Goal: Transaction & Acquisition: Purchase product/service

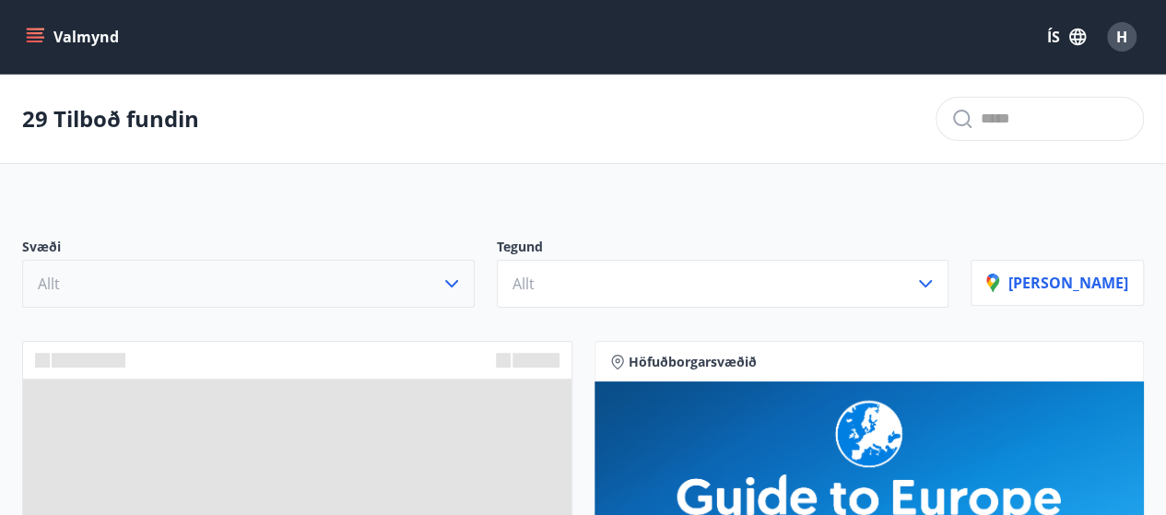
click at [458, 284] on icon "button" at bounding box center [451, 283] width 13 height 7
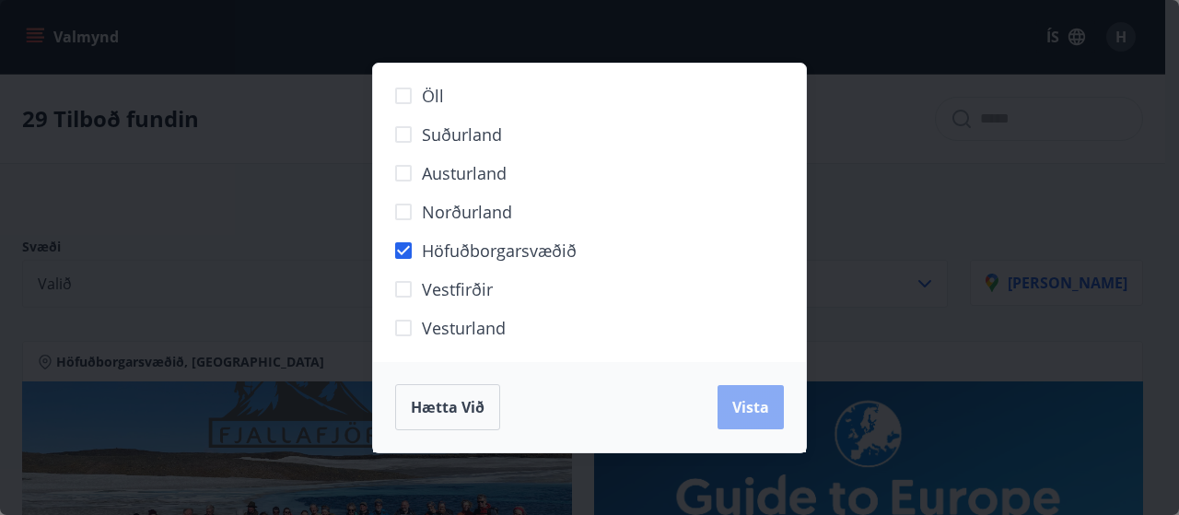
click at [752, 408] on span "Vista" at bounding box center [751, 407] width 37 height 20
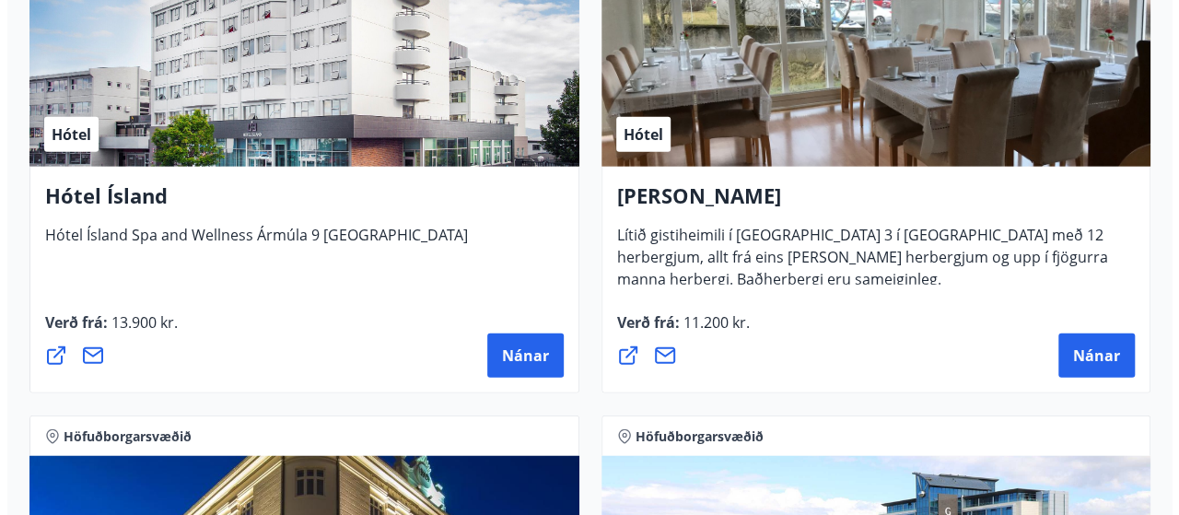
scroll to position [2093, 0]
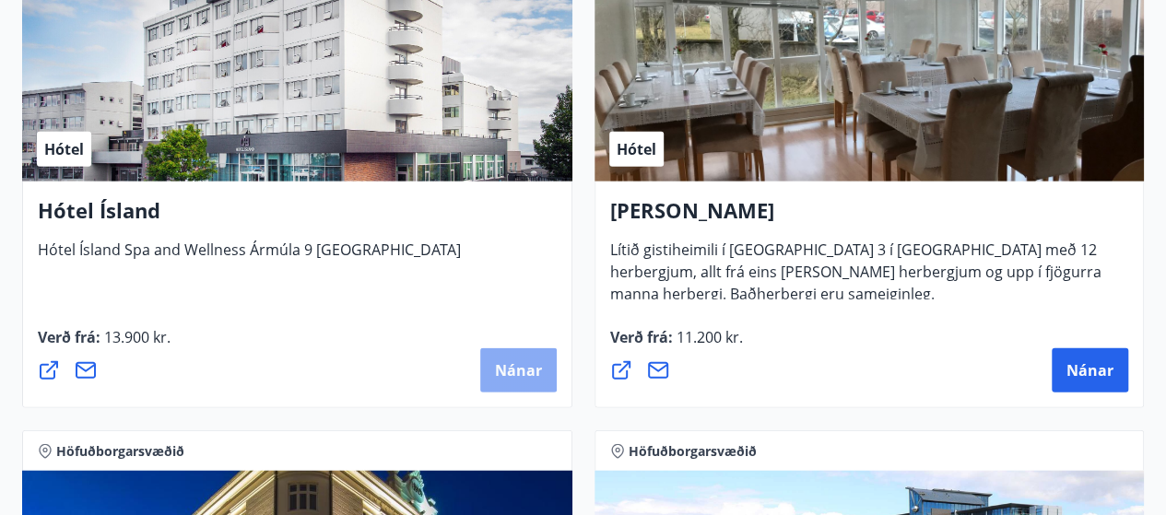
click at [522, 367] on span "Nánar" at bounding box center [518, 370] width 47 height 20
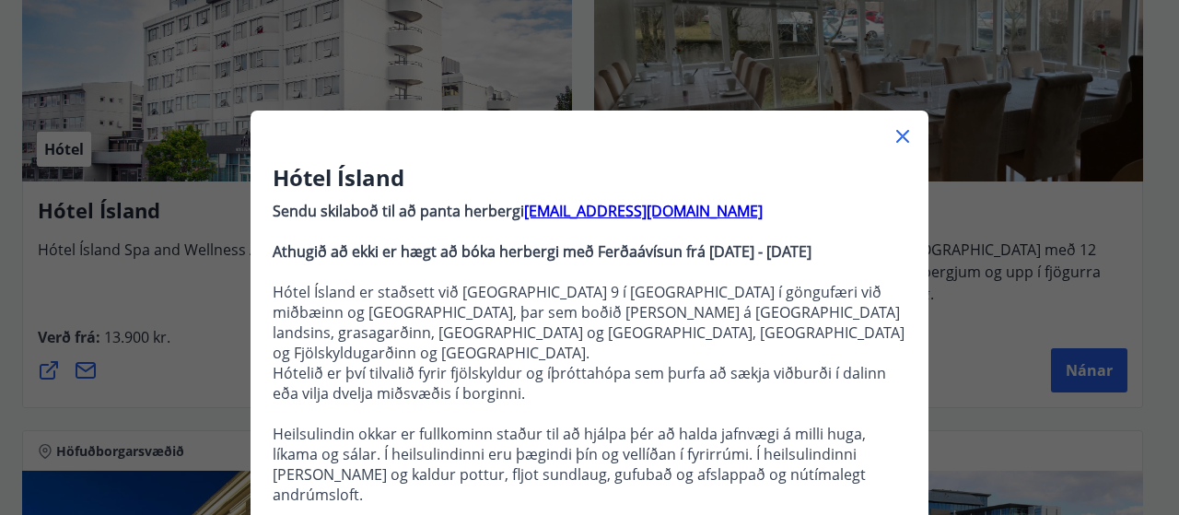
click at [671, 272] on p at bounding box center [590, 272] width 634 height 20
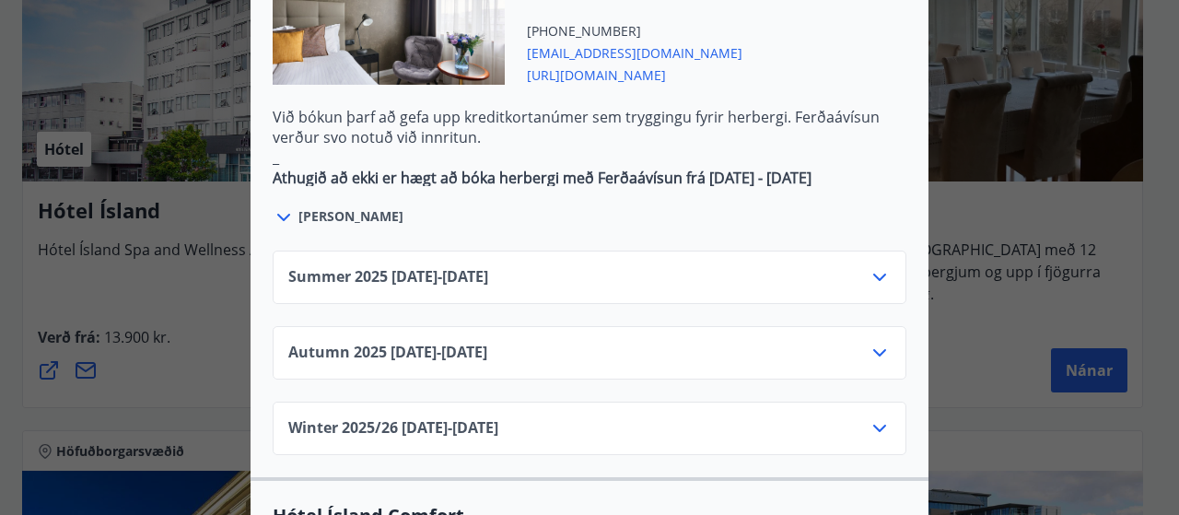
scroll to position [1144, 0]
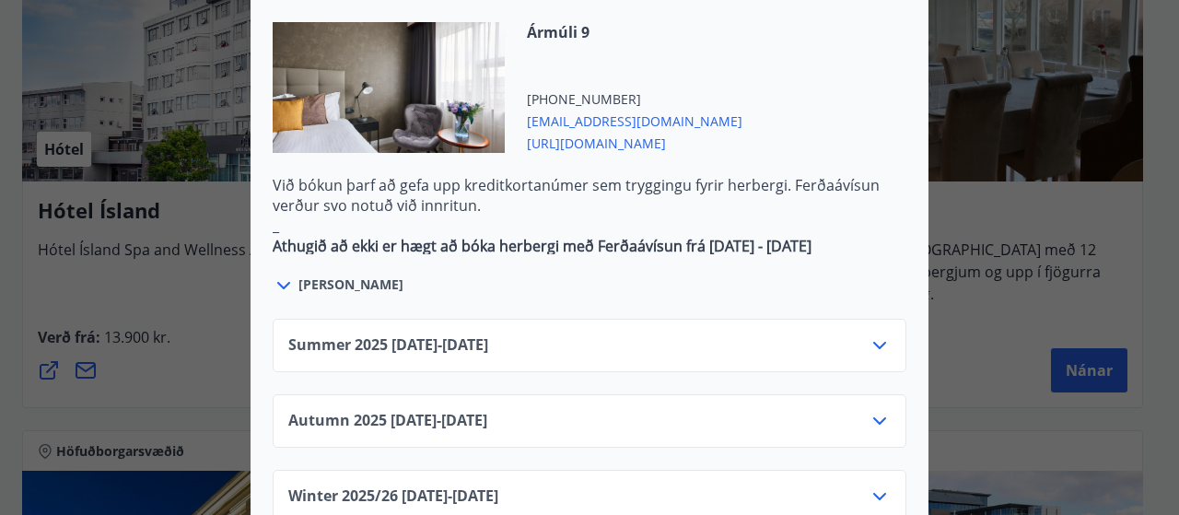
click at [877, 410] on icon at bounding box center [880, 421] width 22 height 22
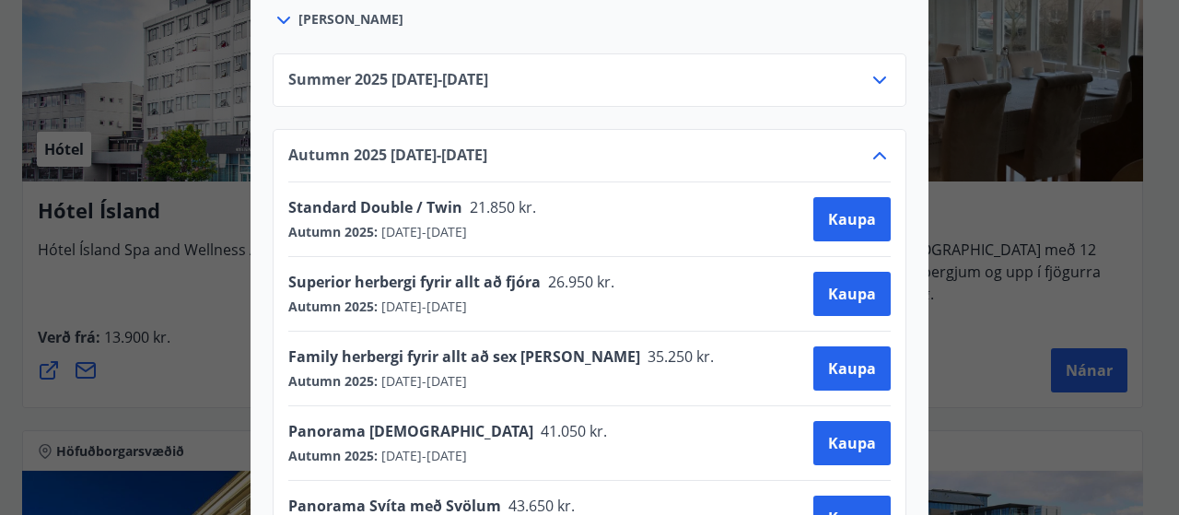
scroll to position [0, 0]
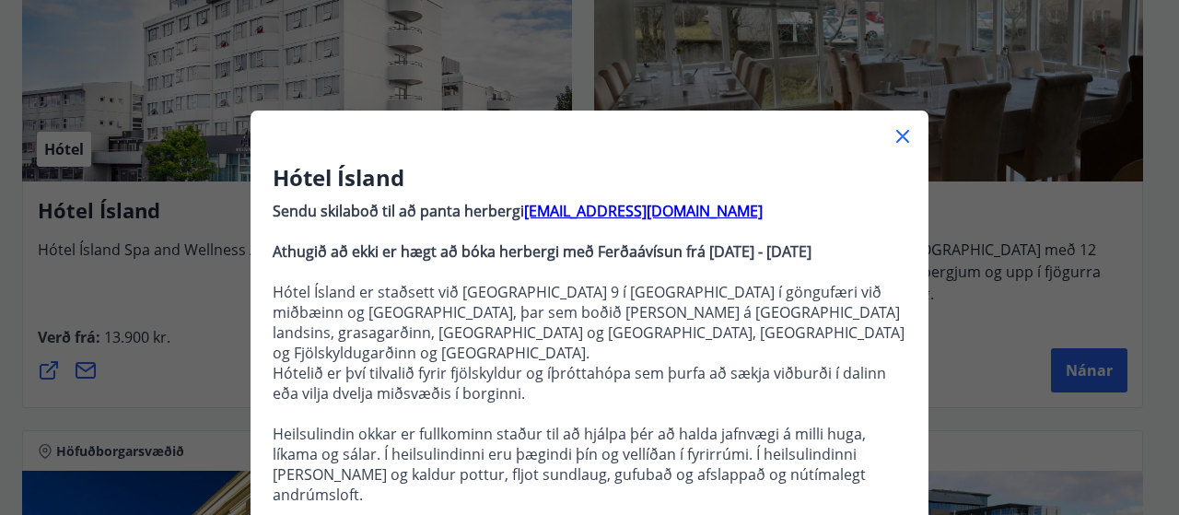
click at [993, 401] on div "Hótel Ísland Sendu skilaboð til að panta herbergi reception@hotelisland.is Athu…" at bounding box center [589, 257] width 1179 height 515
click at [897, 135] on icon at bounding box center [903, 136] width 22 height 22
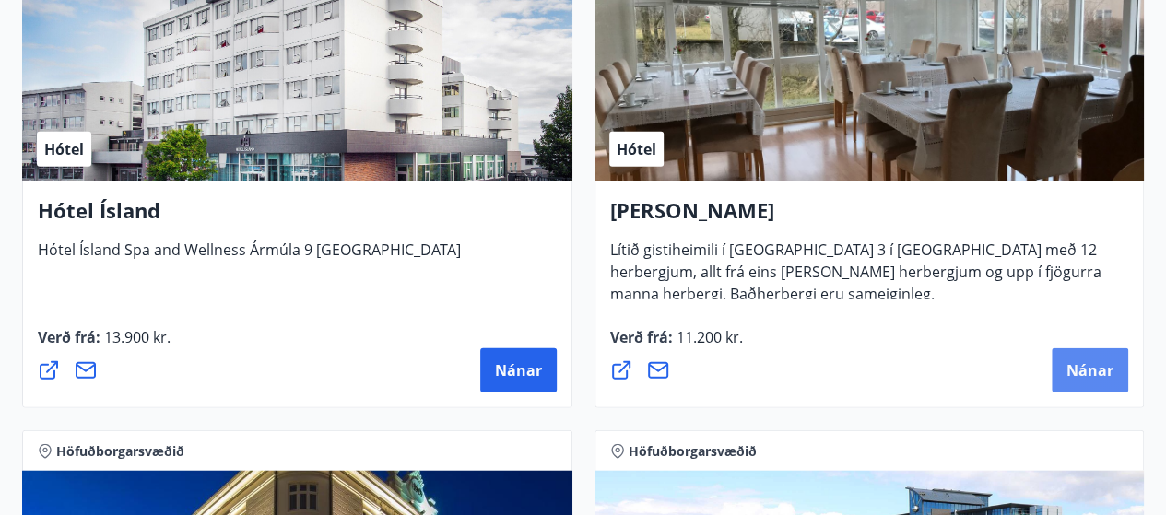
click at [1087, 372] on span "Nánar" at bounding box center [1089, 370] width 47 height 20
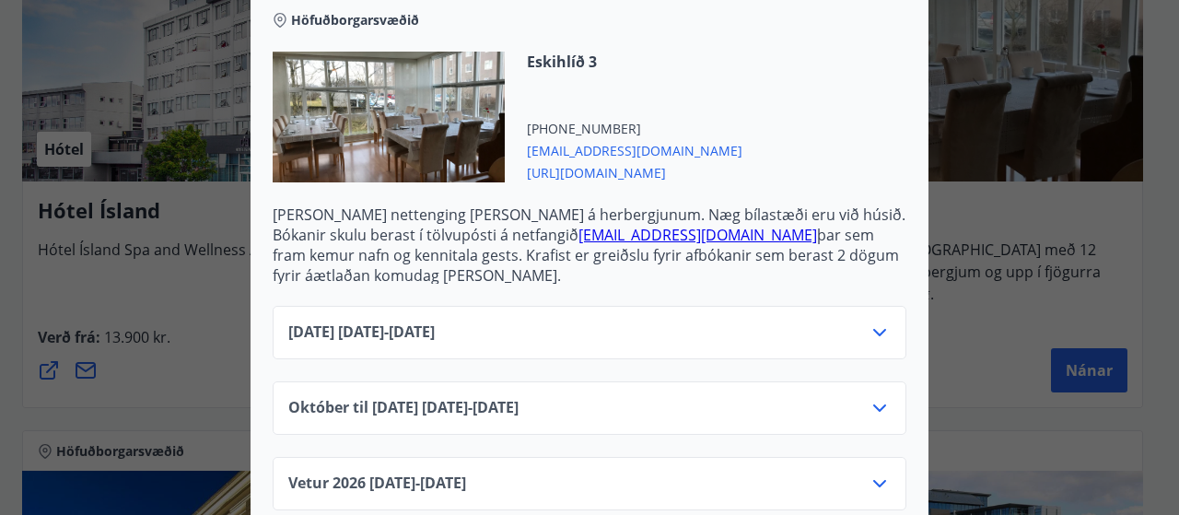
scroll to position [579, 0]
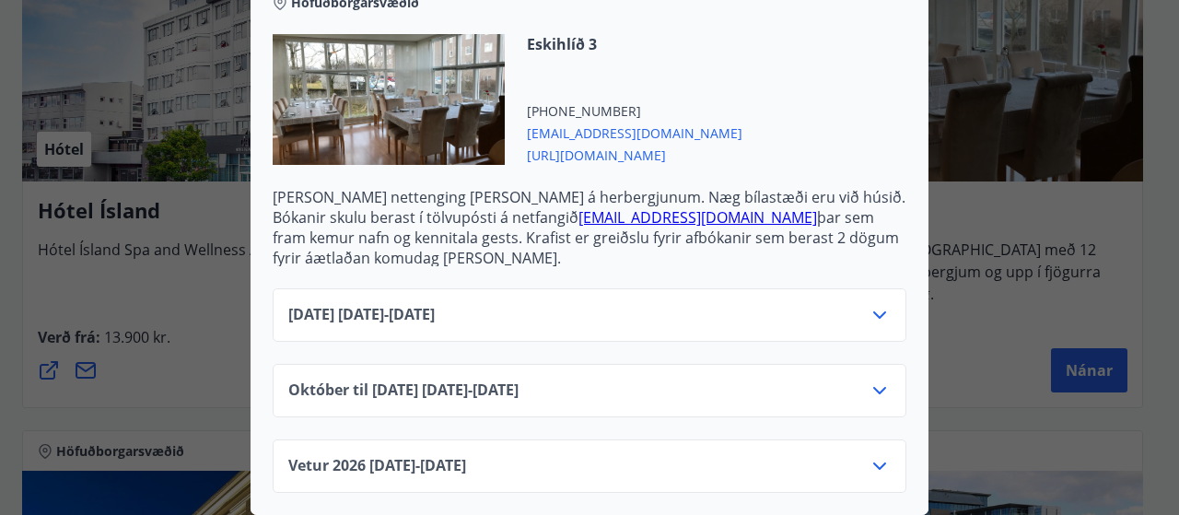
click at [871, 382] on icon at bounding box center [880, 391] width 22 height 22
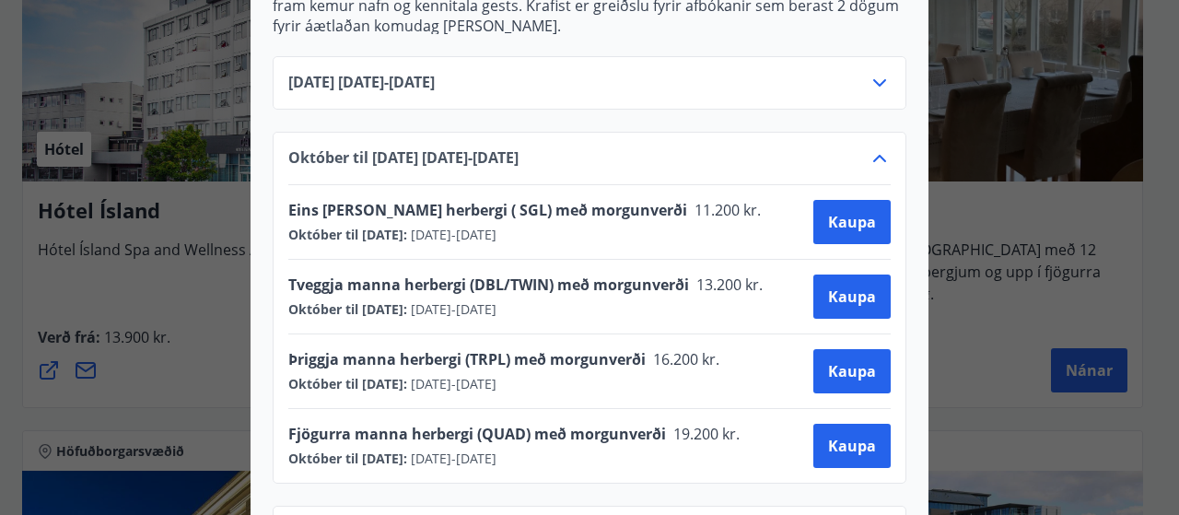
scroll to position [800, 0]
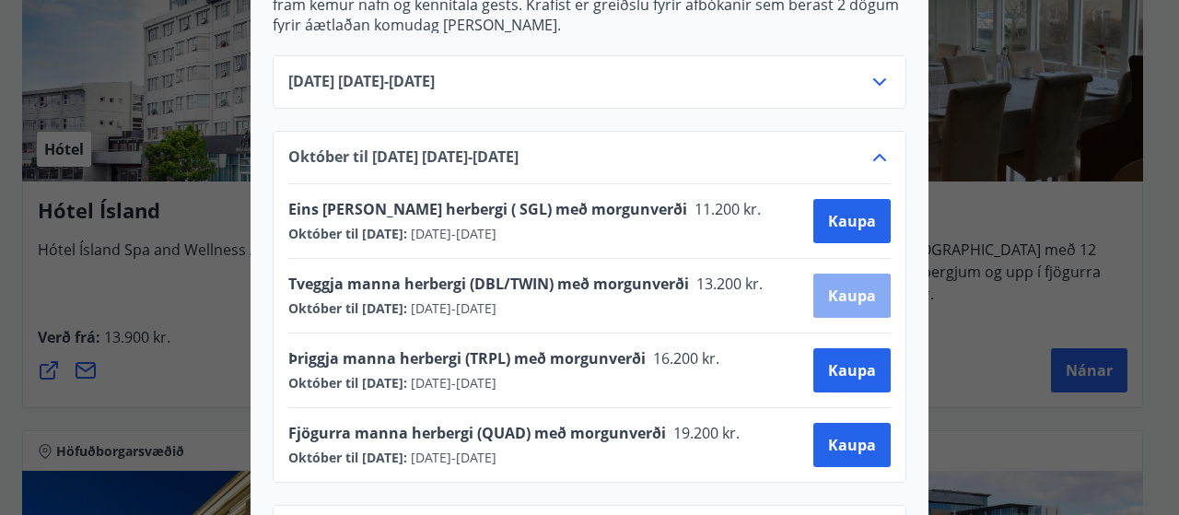
click at [841, 296] on span "Kaupa" at bounding box center [852, 296] width 48 height 20
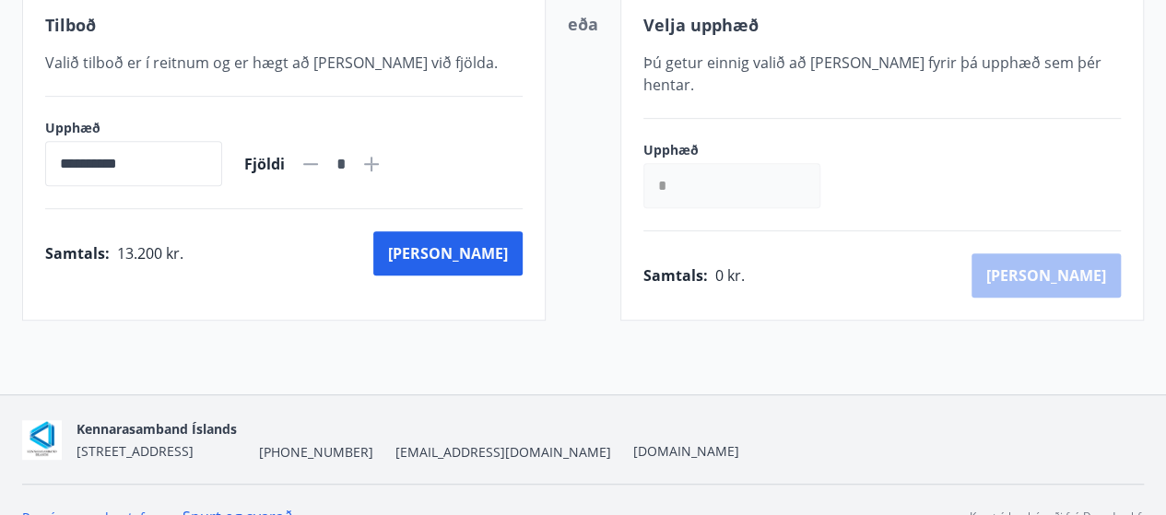
scroll to position [390, 0]
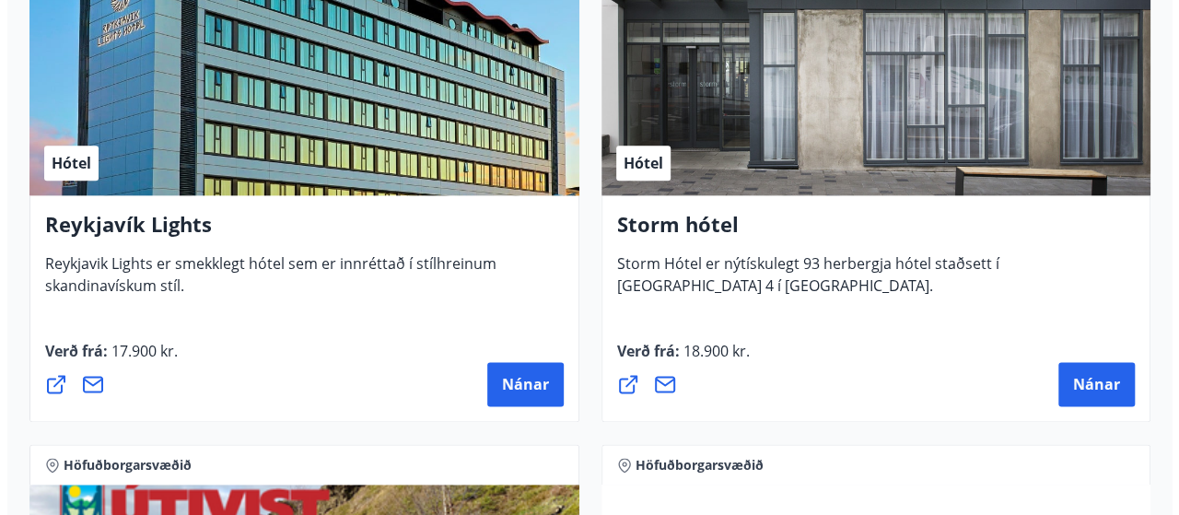
scroll to position [1053, 0]
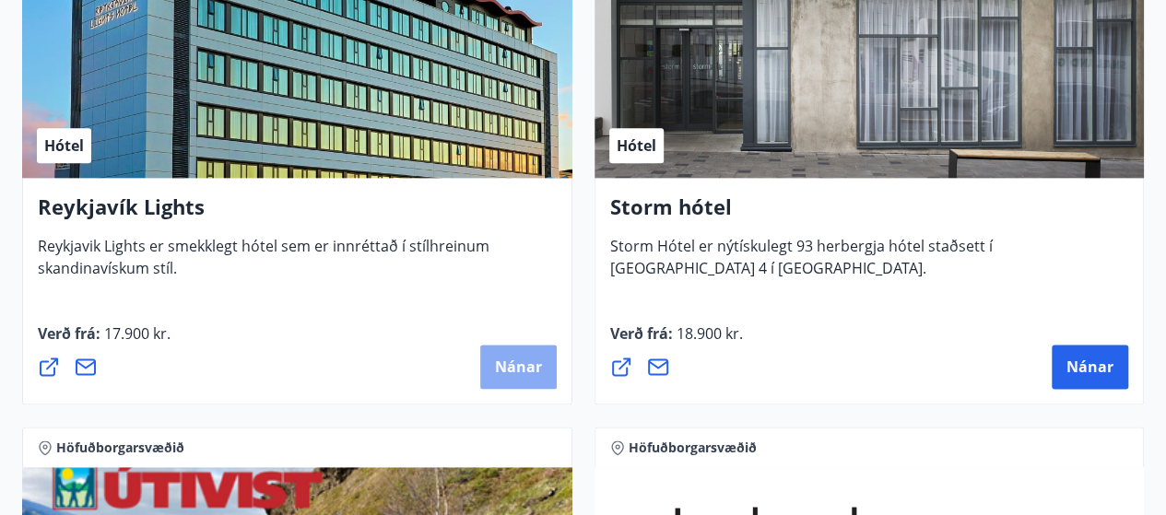
click at [514, 362] on span "Nánar" at bounding box center [518, 367] width 47 height 20
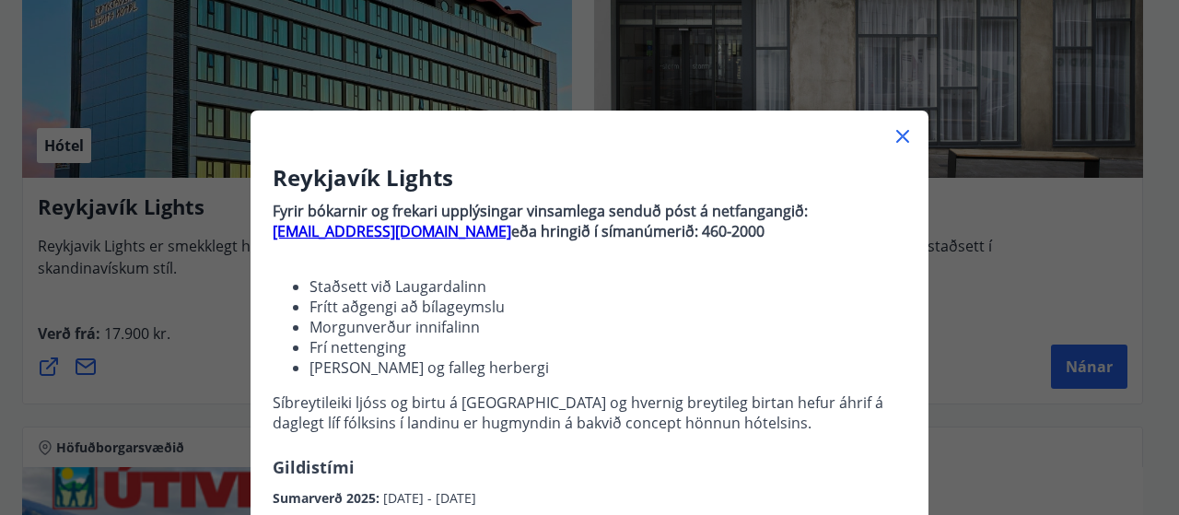
click at [913, 251] on div "Reykjavík Lights Fyrir bókarnir og frekari upplýsingar vinsamlega senduð póst á…" at bounding box center [590, 350] width 678 height 376
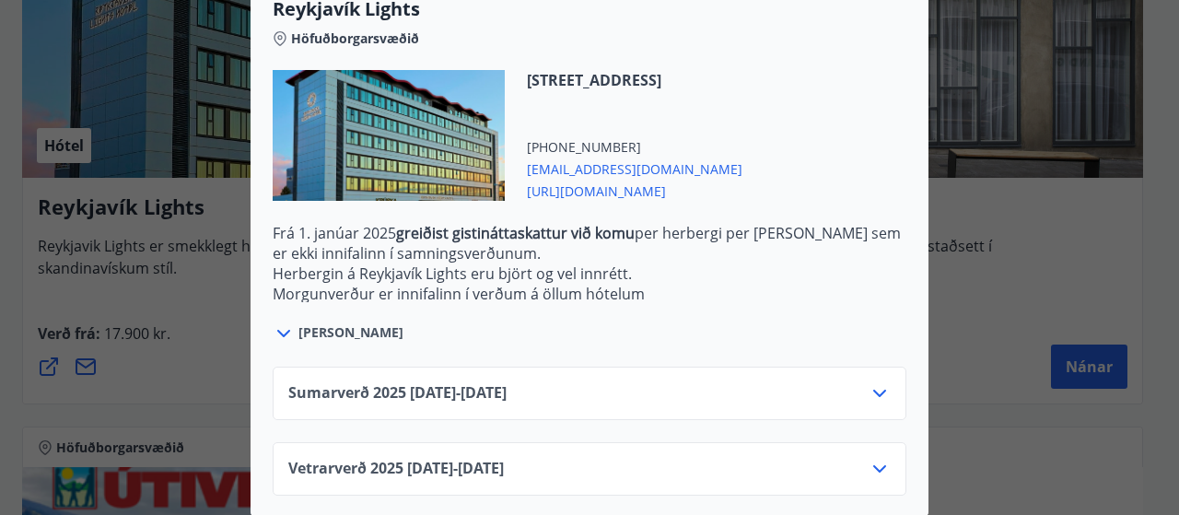
scroll to position [645, 0]
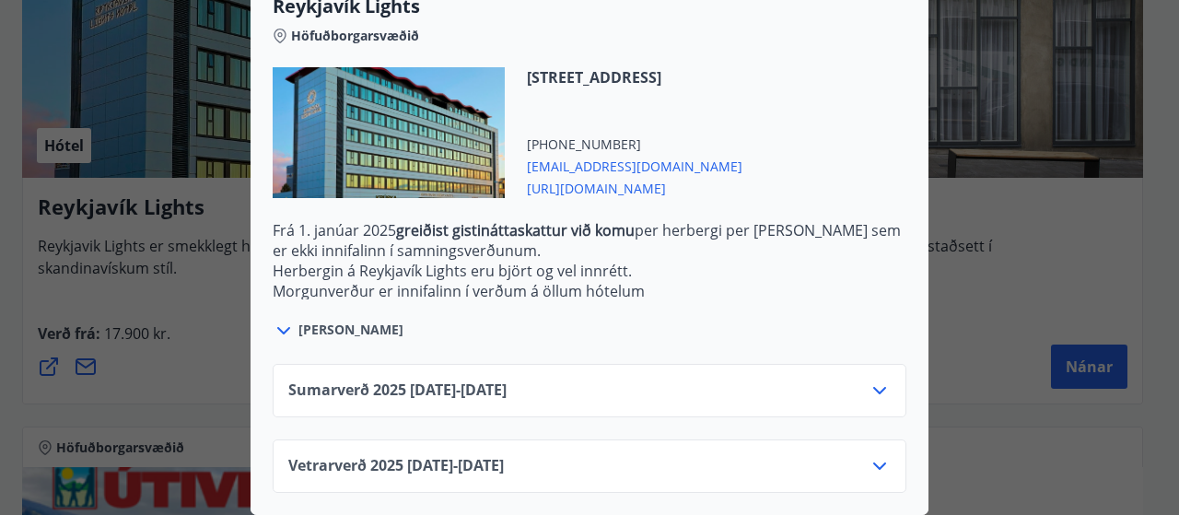
click at [879, 463] on icon at bounding box center [880, 466] width 13 height 7
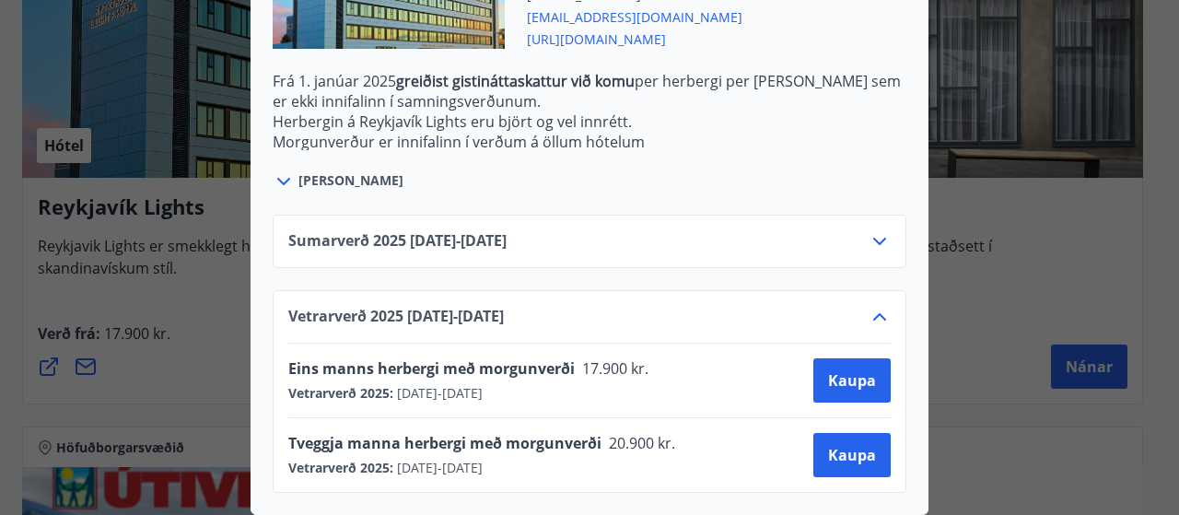
scroll to position [794, 0]
click at [845, 445] on span "Kaupa" at bounding box center [852, 455] width 48 height 20
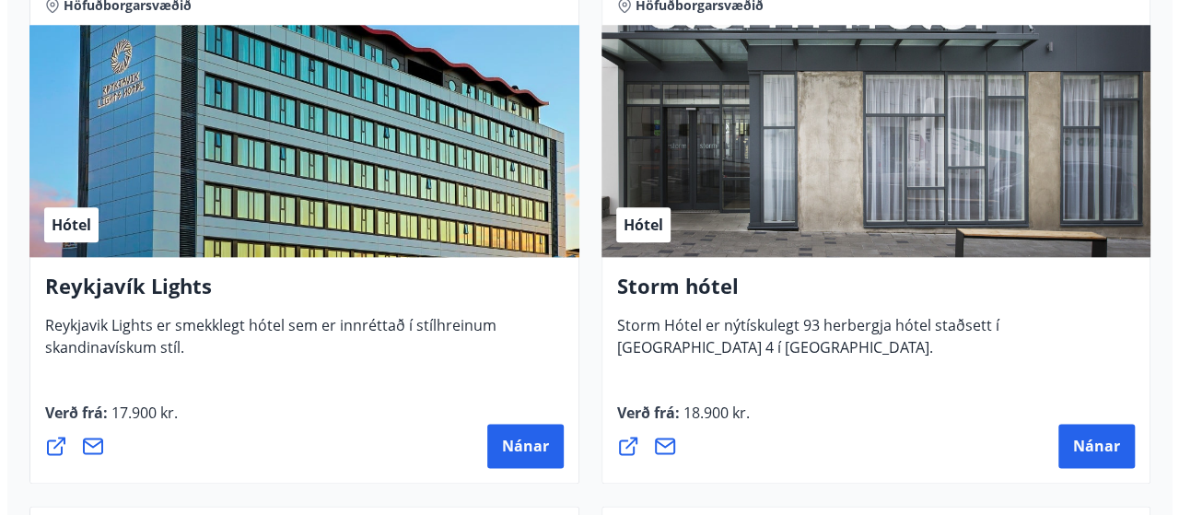
scroll to position [975, 0]
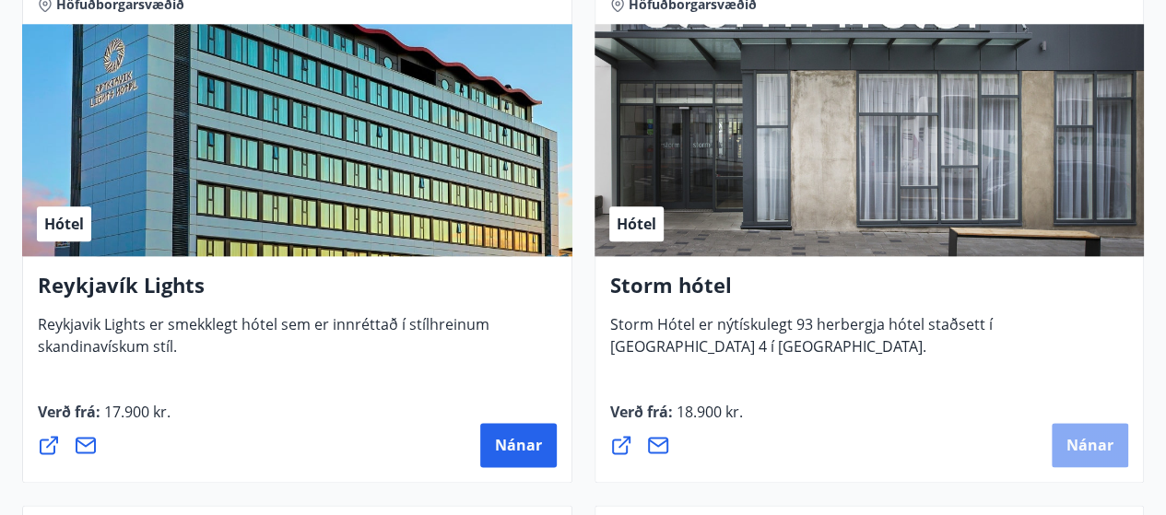
click at [1078, 437] on span "Nánar" at bounding box center [1089, 445] width 47 height 20
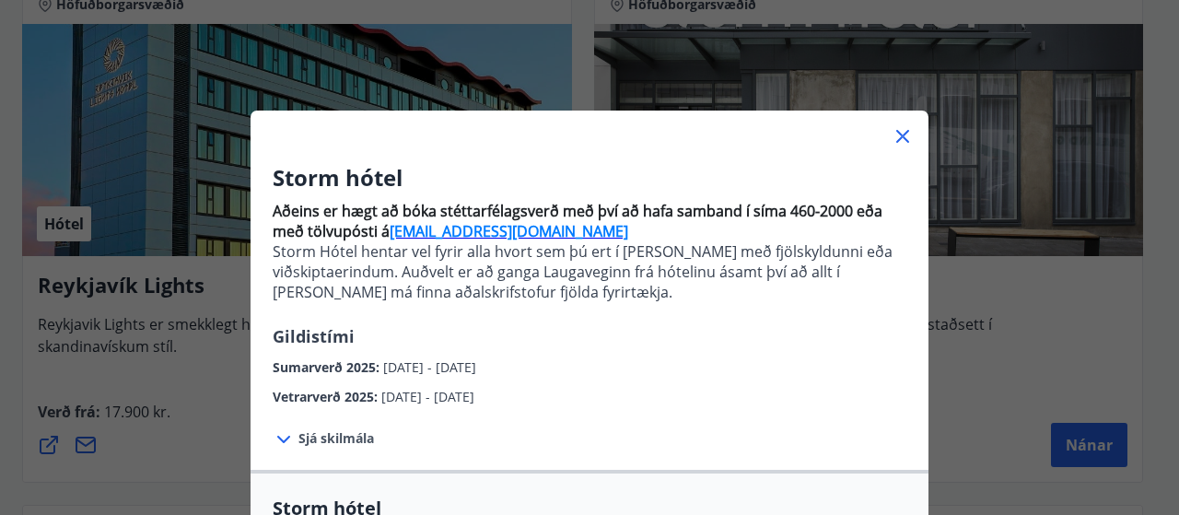
click at [916, 311] on div "Storm hótel Aðeins er hægt að bóka stéttarfélagsverð með því að hafa samband í …" at bounding box center [590, 284] width 678 height 245
click at [341, 440] on span "Sjá skilmála" at bounding box center [337, 438] width 76 height 18
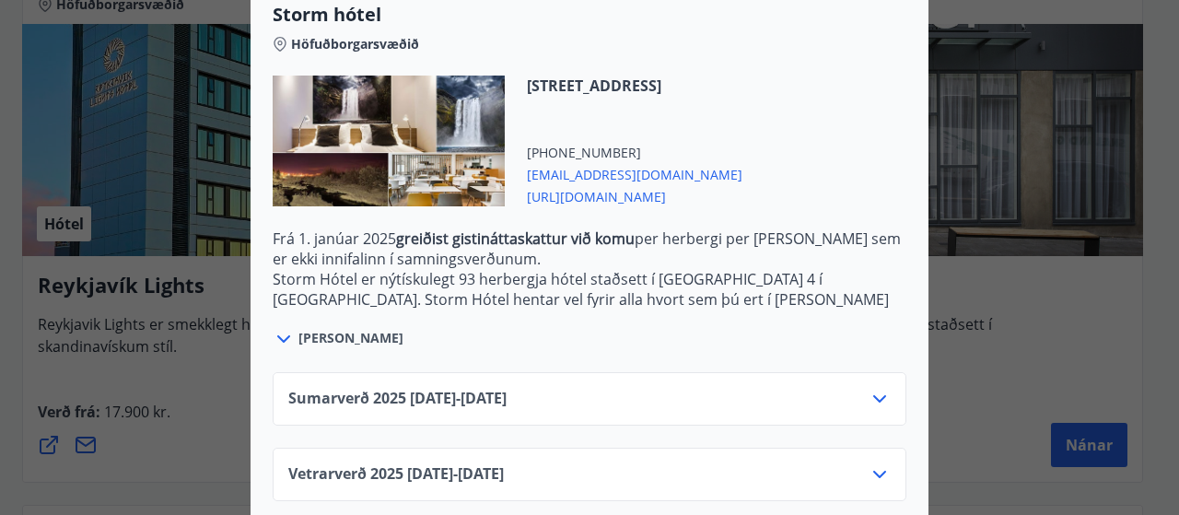
scroll to position [695, 0]
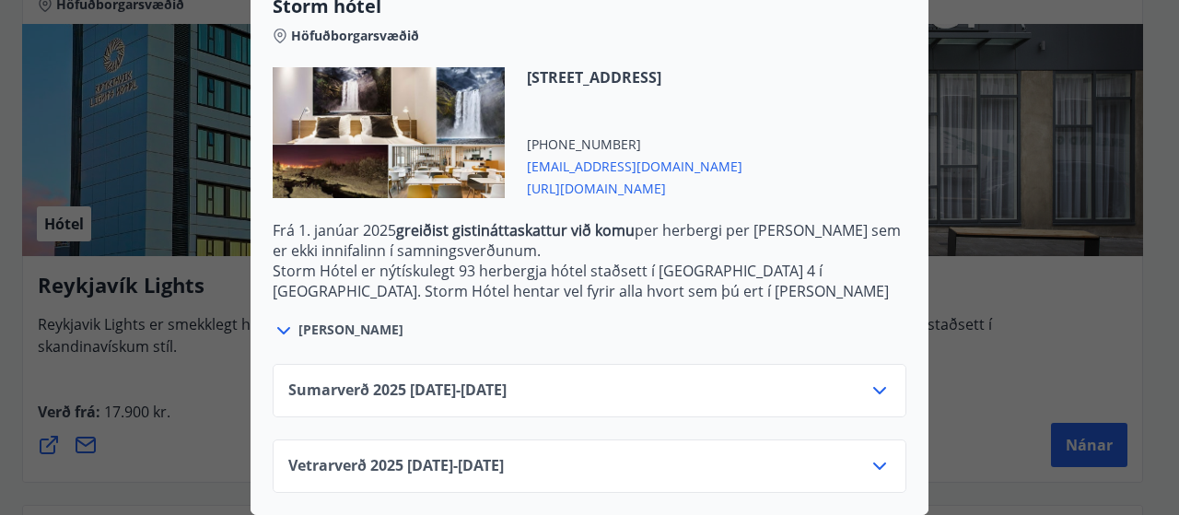
click at [877, 455] on icon at bounding box center [880, 466] width 22 height 22
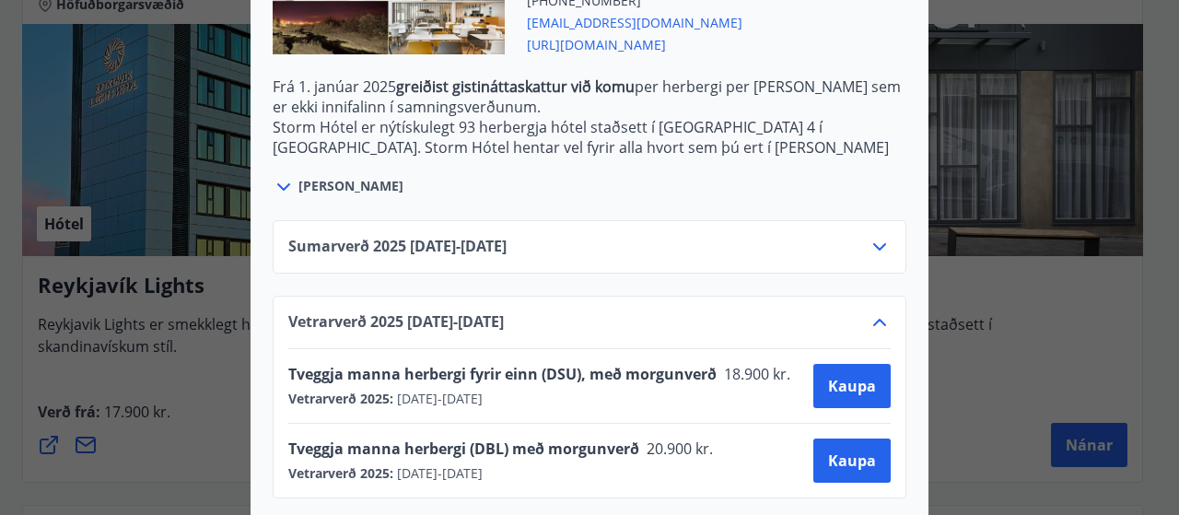
scroll to position [844, 0]
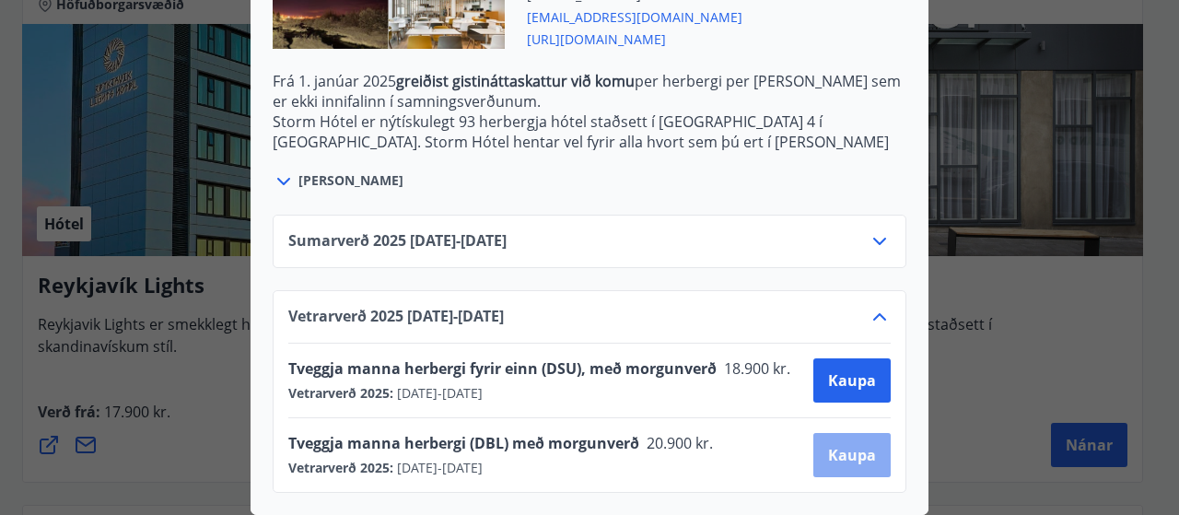
click at [844, 433] on button "Kaupa" at bounding box center [852, 455] width 77 height 44
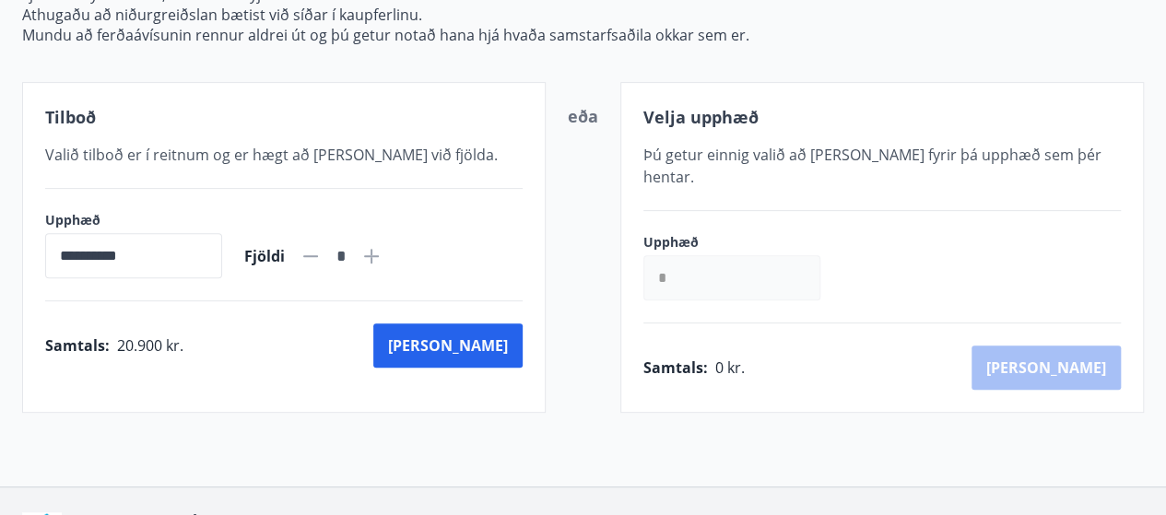
scroll to position [390, 0]
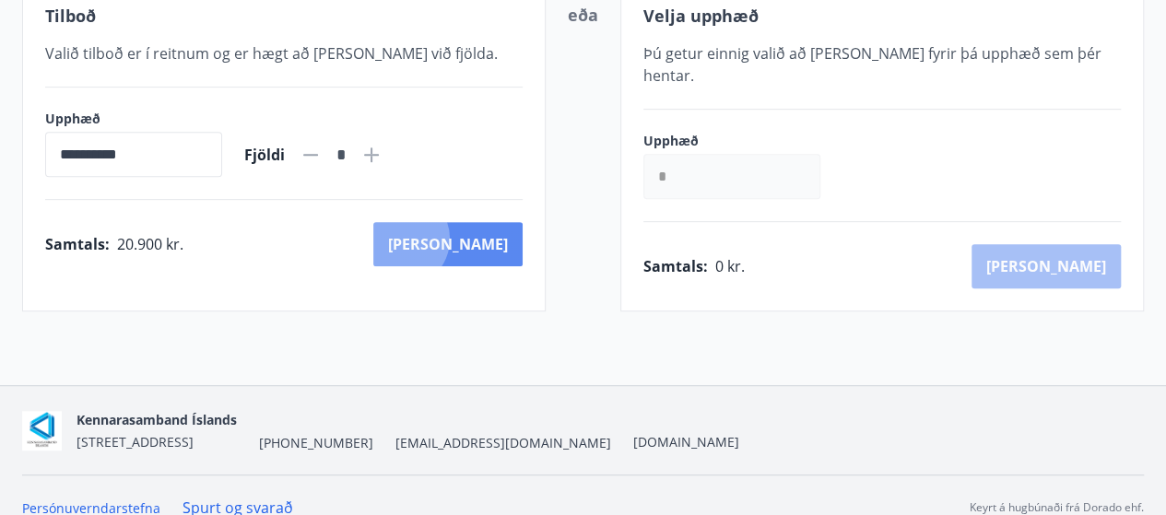
click at [481, 237] on button "Kaup" at bounding box center [447, 244] width 149 height 44
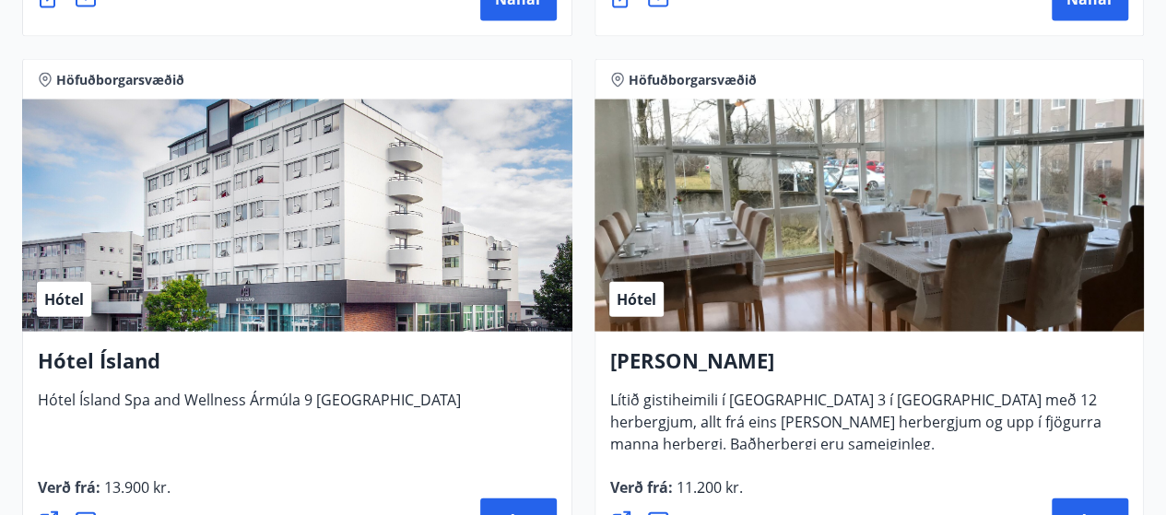
scroll to position [1969, 0]
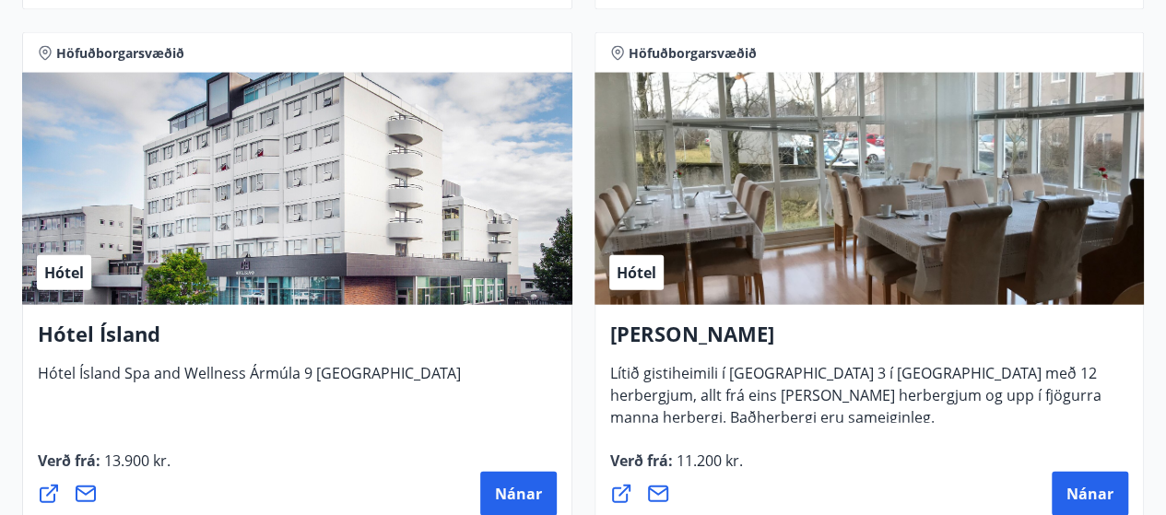
click at [638, 269] on span "Hótel" at bounding box center [636, 273] width 40 height 20
click at [831, 248] on div "Hótel" at bounding box center [869, 189] width 550 height 232
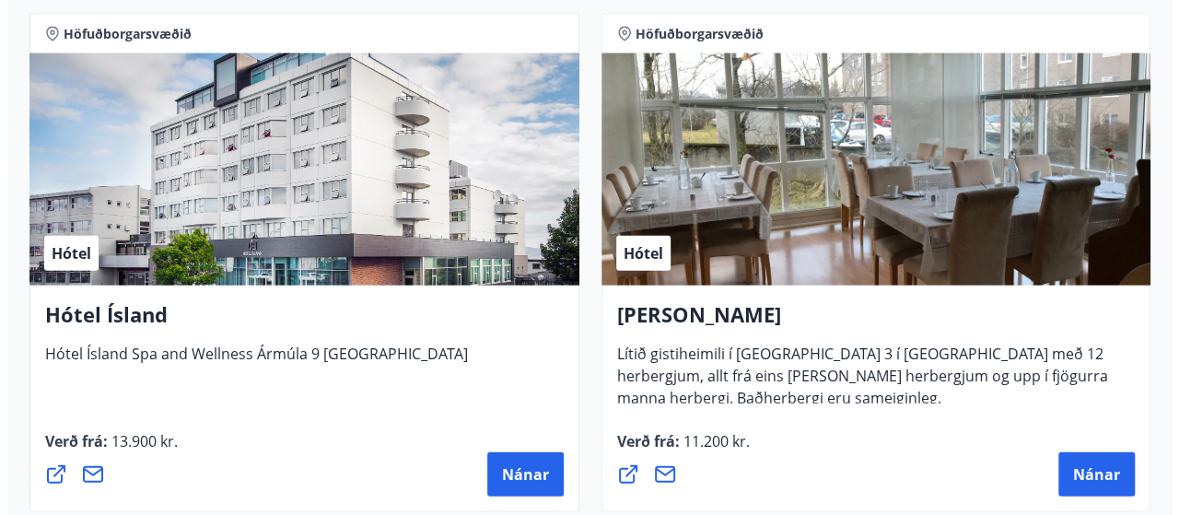
scroll to position [2006, 0]
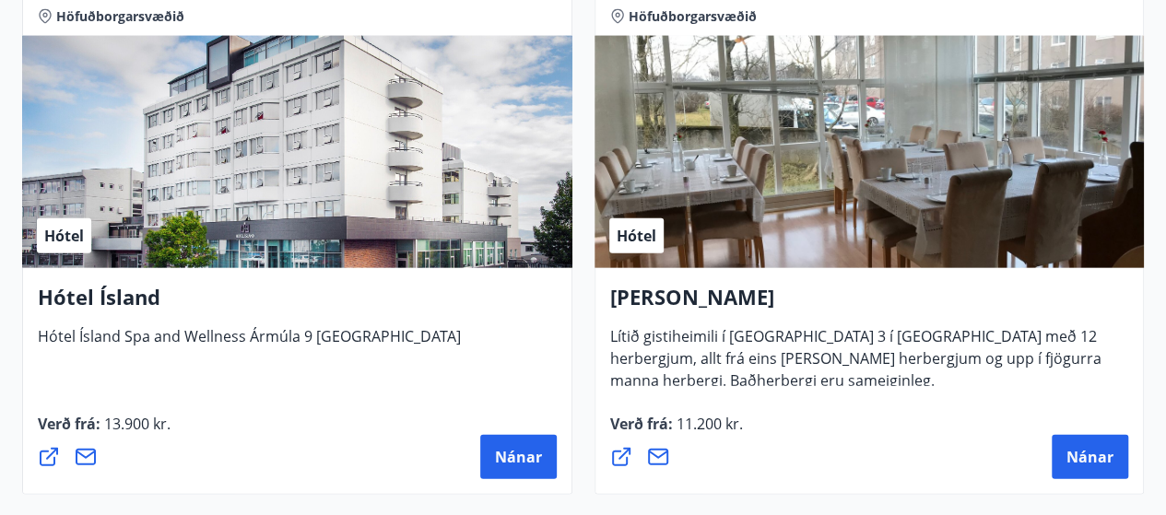
click at [617, 459] on icon at bounding box center [621, 457] width 22 height 22
click at [518, 462] on span "Nánar" at bounding box center [518, 457] width 47 height 20
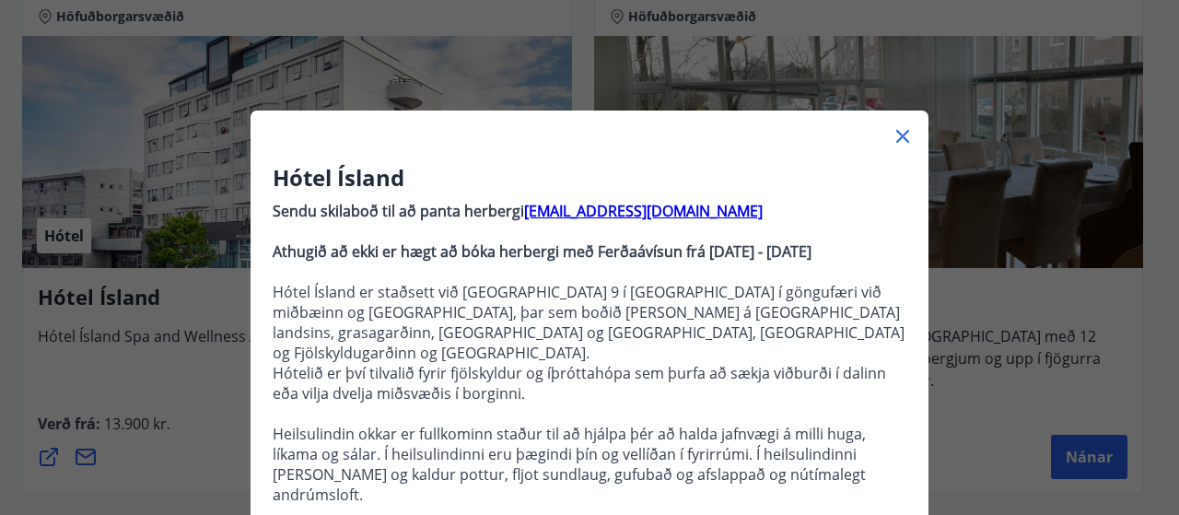
click at [214, 385] on div "Hótel Ísland Sendu skilaboð til að panta herbergi reception@hotelisland.is Athu…" at bounding box center [589, 257] width 1179 height 515
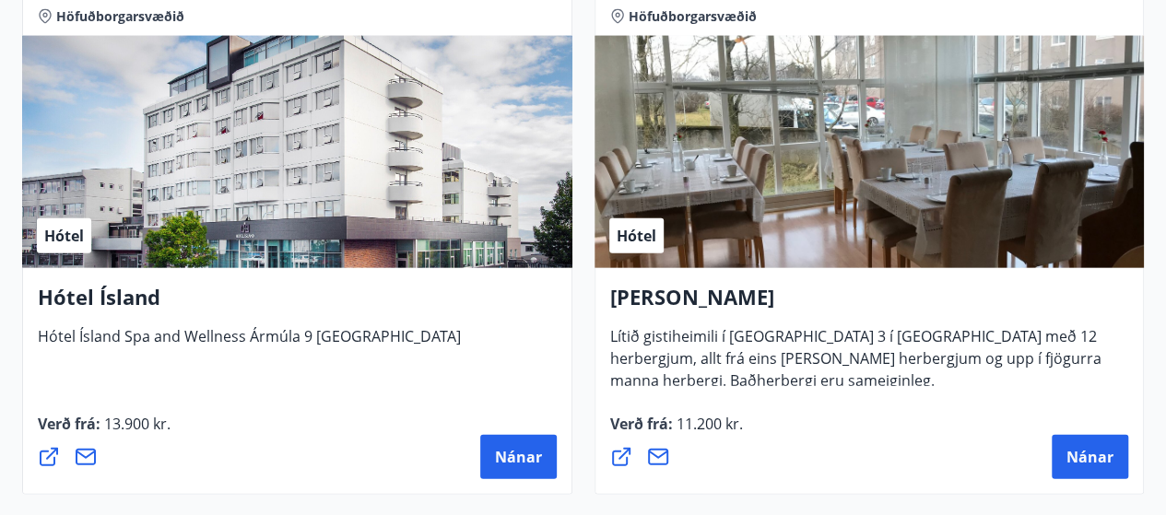
click at [47, 460] on icon at bounding box center [49, 457] width 22 height 22
click at [70, 234] on span "Hótel" at bounding box center [64, 236] width 40 height 20
click at [44, 227] on span "Hótel" at bounding box center [64, 236] width 40 height 20
click at [44, 460] on icon at bounding box center [49, 457] width 22 height 22
click at [516, 465] on span "Nánar" at bounding box center [518, 457] width 47 height 20
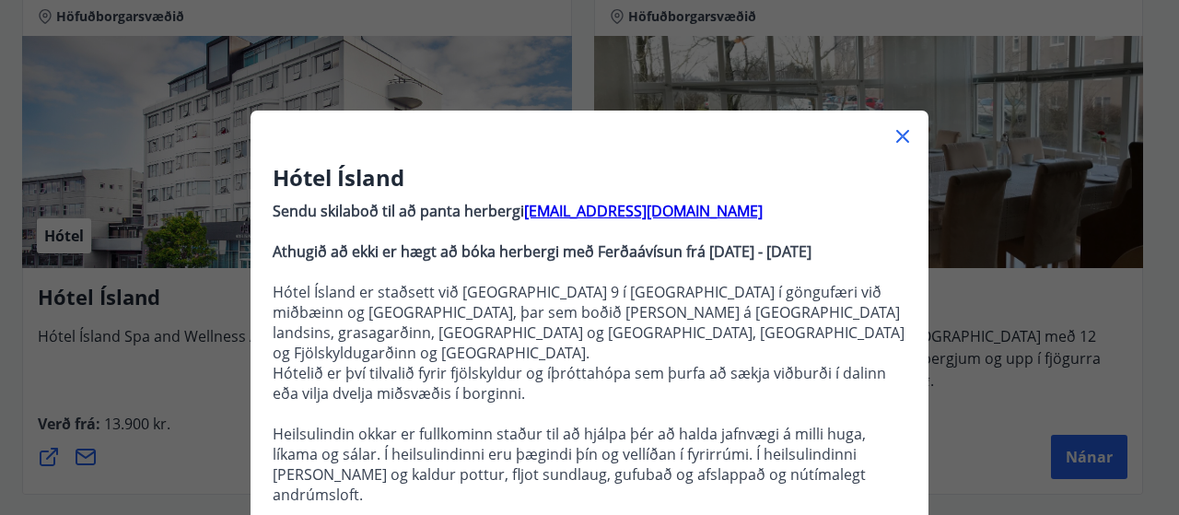
click at [897, 240] on p at bounding box center [590, 231] width 634 height 20
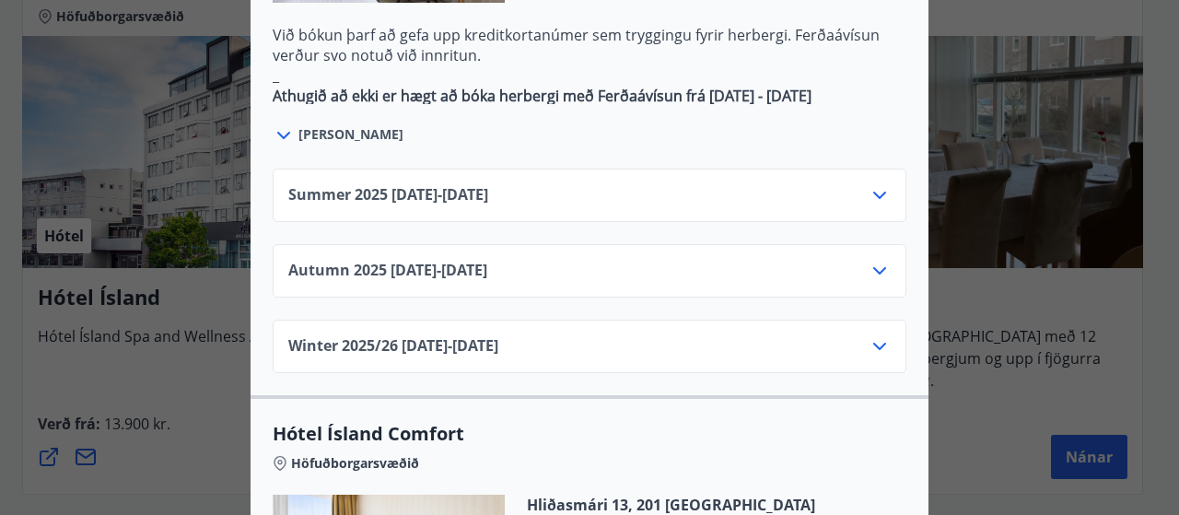
scroll to position [1274, 0]
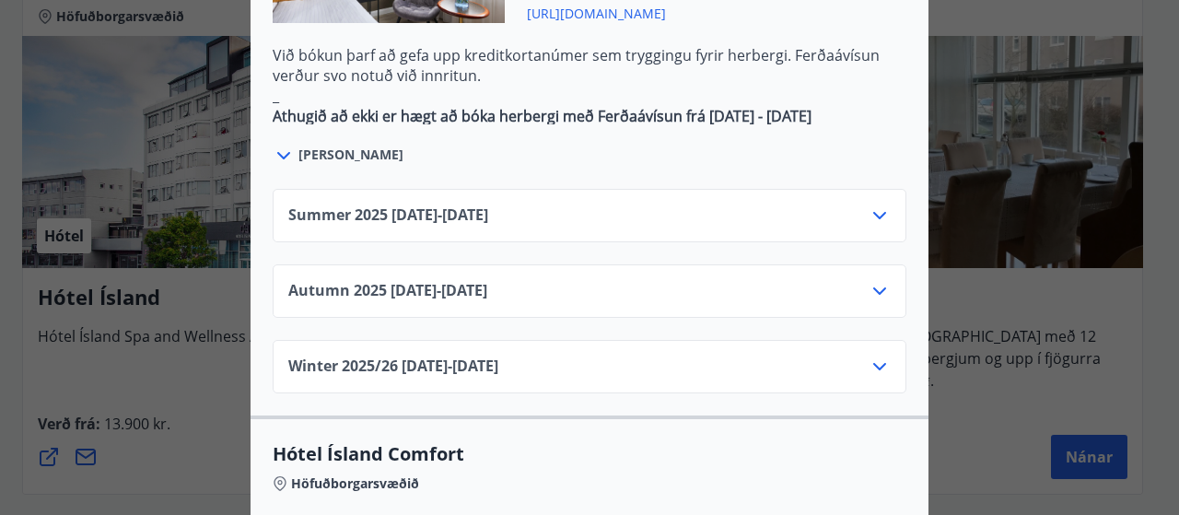
click at [878, 280] on icon at bounding box center [880, 291] width 22 height 22
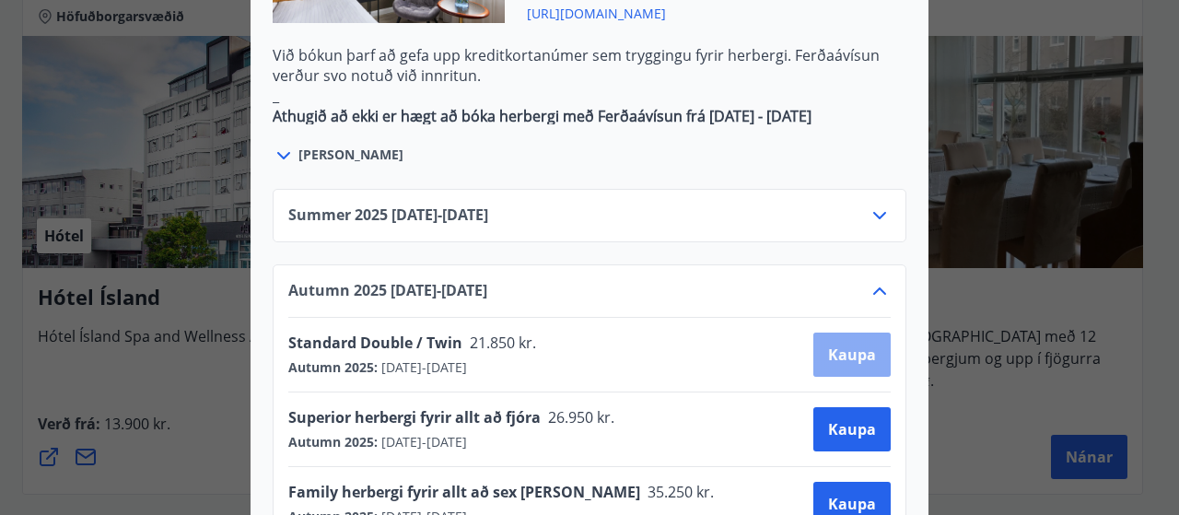
click at [842, 333] on button "Kaupa" at bounding box center [852, 355] width 77 height 44
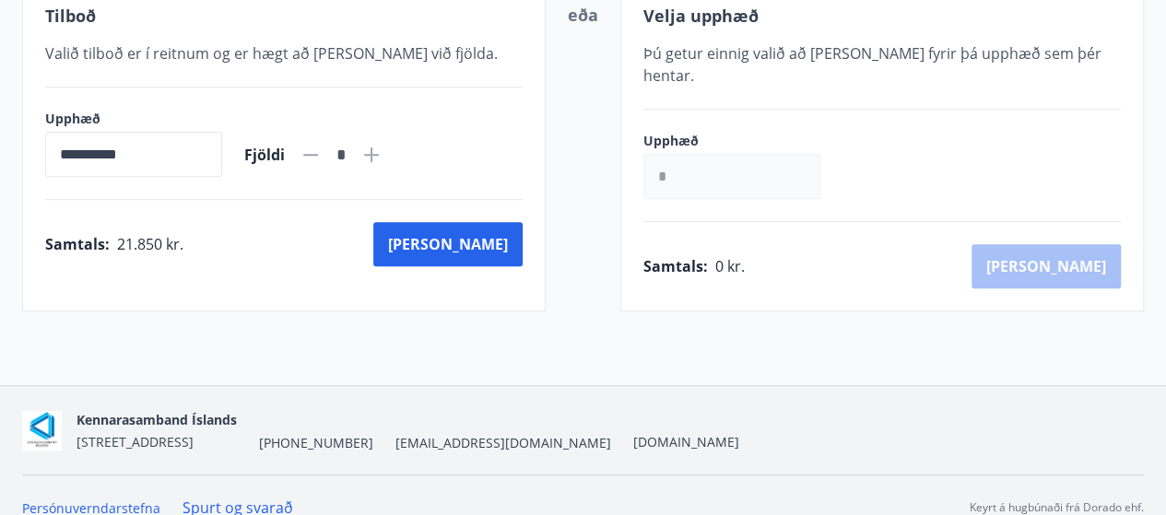
scroll to position [390, 0]
click at [382, 158] on icon at bounding box center [371, 155] width 22 height 22
type input "*"
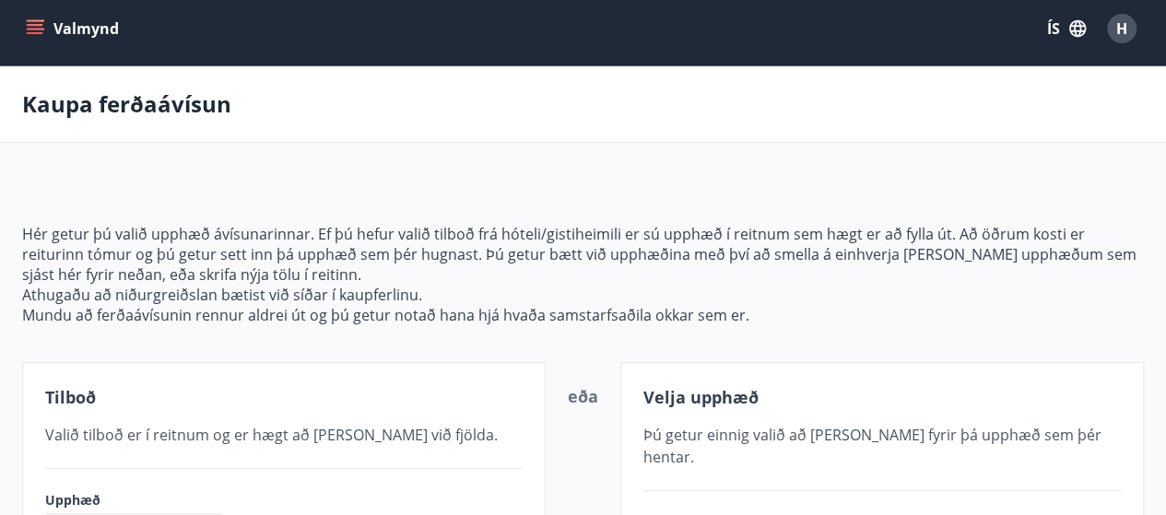
scroll to position [0, 0]
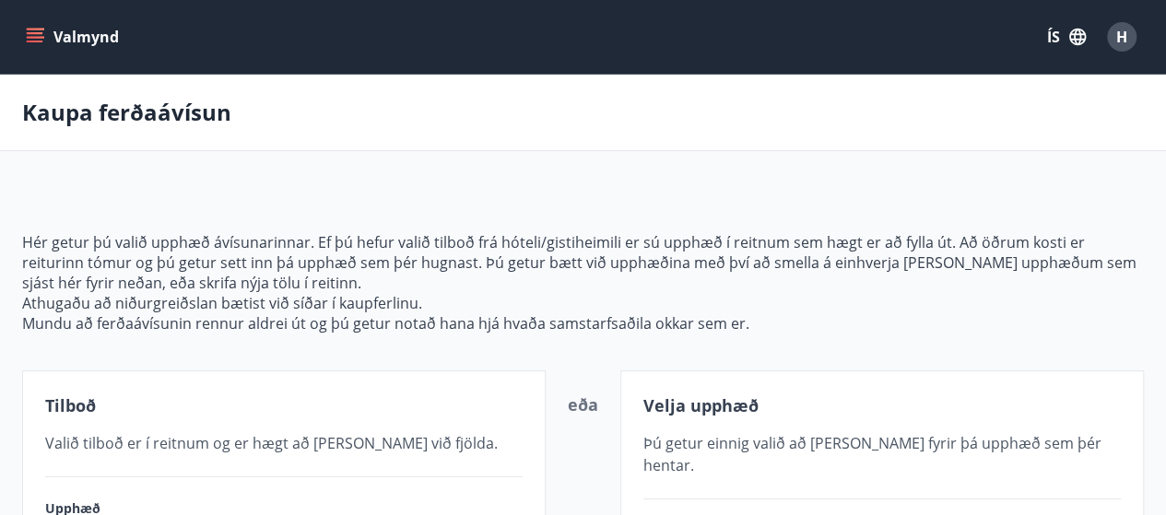
click at [924, 61] on div "Valmynd ÍS H" at bounding box center [583, 37] width 1166 height 74
click at [37, 41] on icon "menu" at bounding box center [35, 42] width 17 height 2
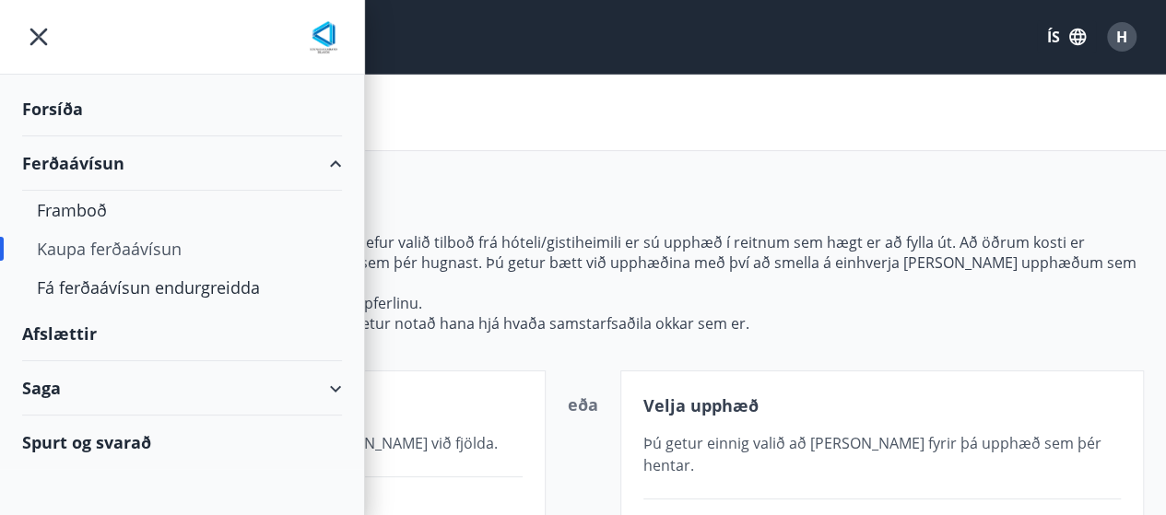
click at [69, 246] on div "Kaupa ferðaávísun" at bounding box center [182, 248] width 290 height 39
type input "*****"
click at [68, 249] on div "Kaupa ferðaávísun" at bounding box center [182, 248] width 290 height 39
click at [84, 166] on div "Ferðaávísun" at bounding box center [182, 163] width 320 height 54
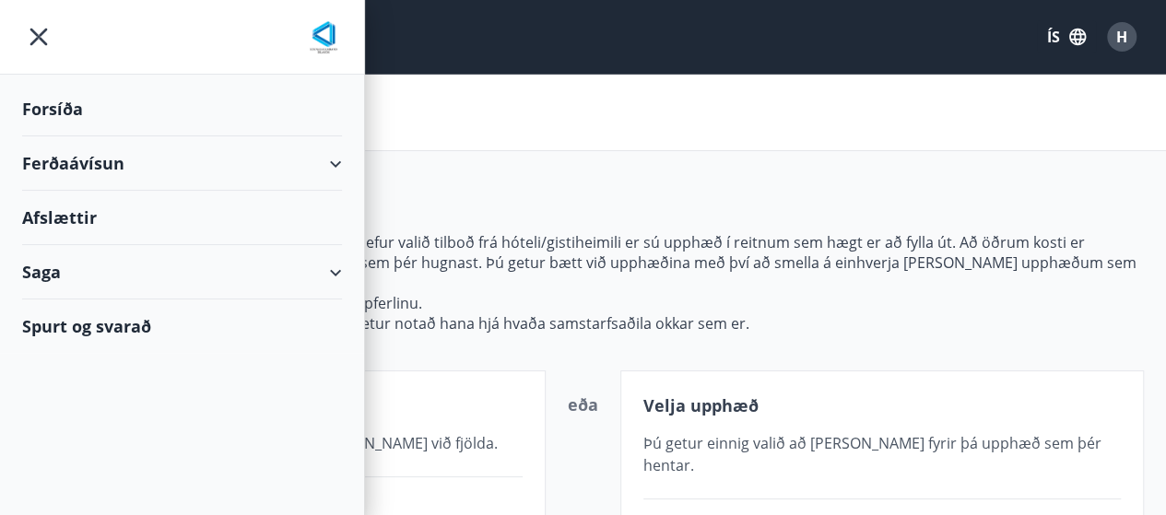
click at [84, 166] on div "Ferðaávísun" at bounding box center [182, 163] width 320 height 54
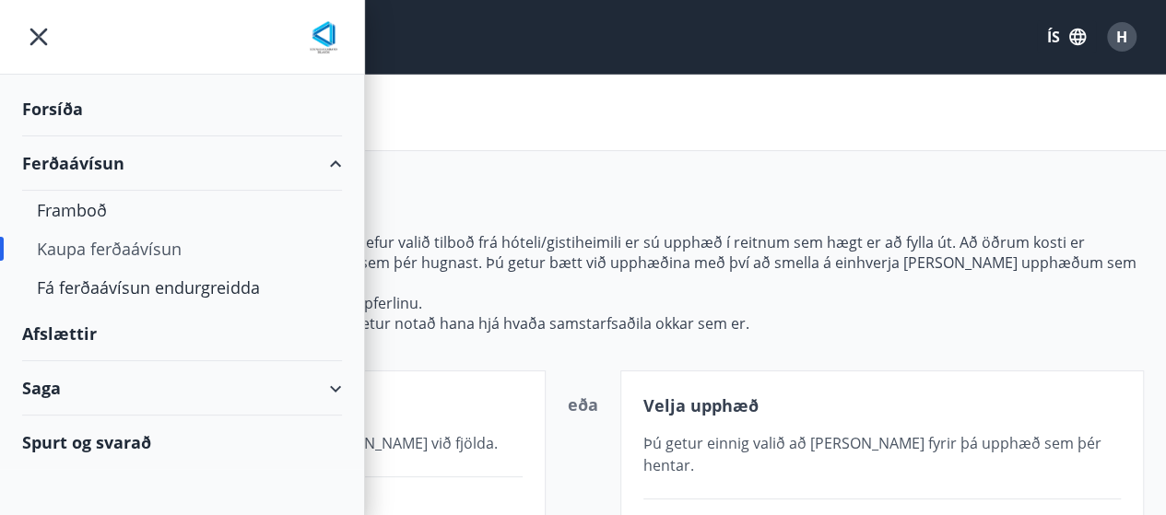
click at [61, 244] on div "Kaupa ferðaávísun" at bounding box center [182, 248] width 290 height 39
click at [30, 46] on icon "menu" at bounding box center [38, 36] width 33 height 33
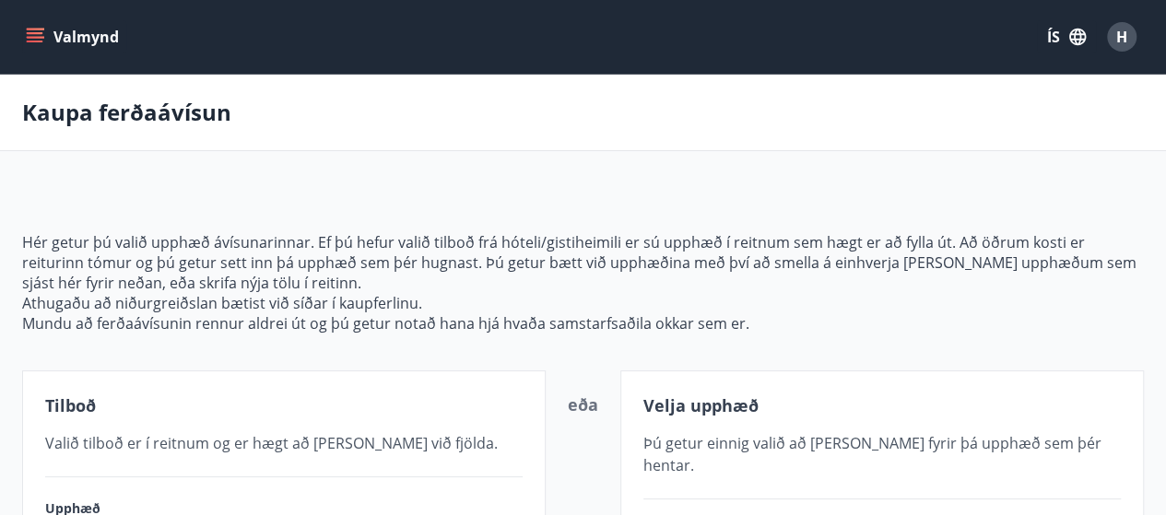
click at [41, 36] on icon "menu" at bounding box center [35, 37] width 18 height 18
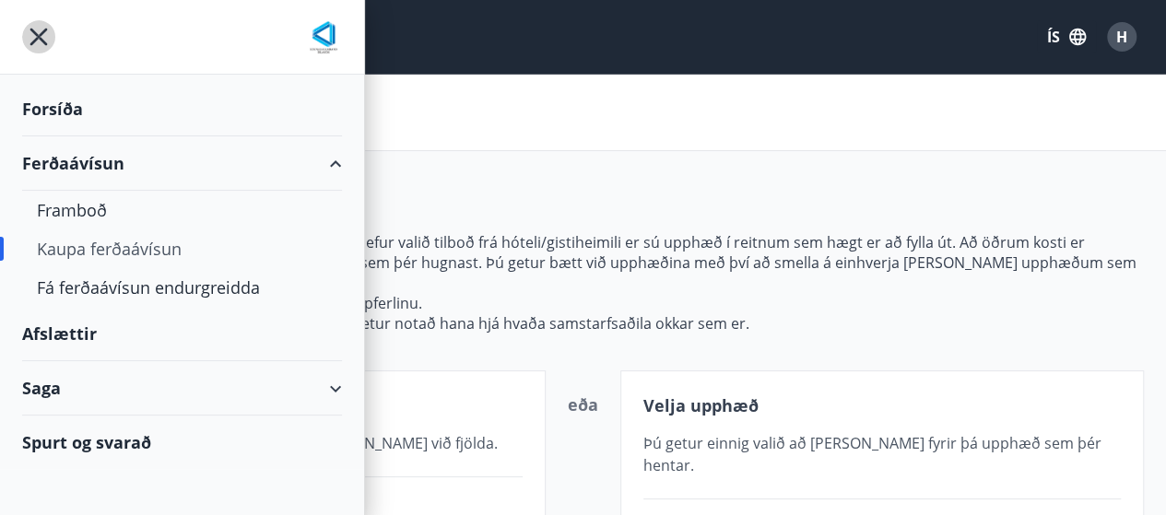
click at [39, 37] on icon "menu" at bounding box center [39, 37] width 4 height 4
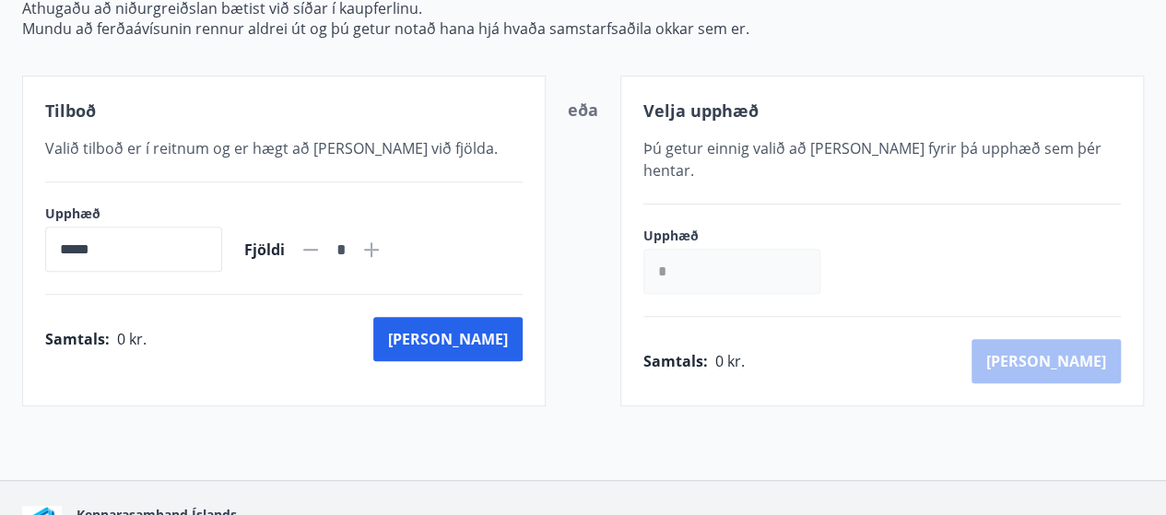
scroll to position [319, 0]
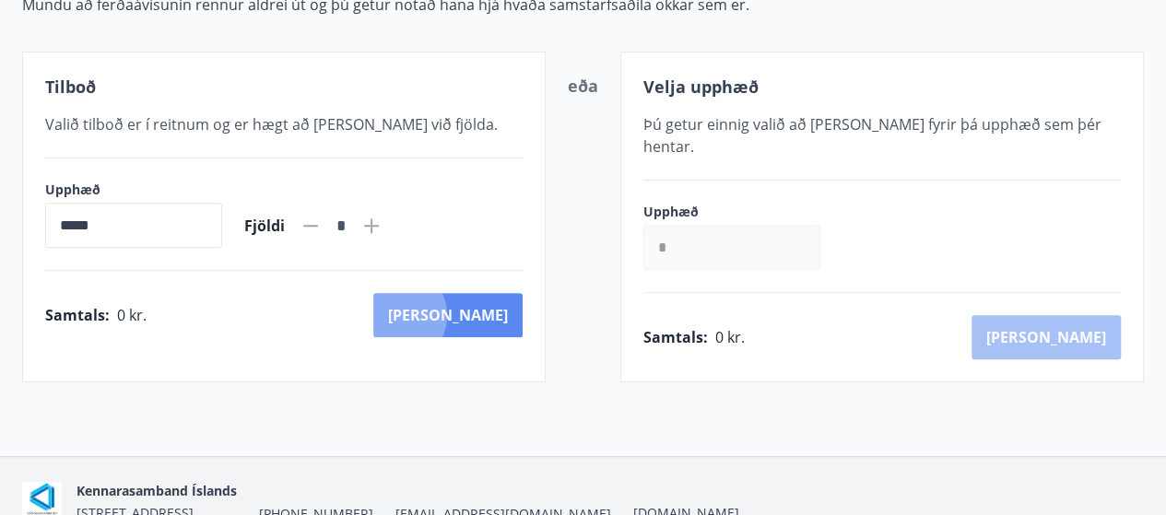
click at [476, 313] on button "Kaup" at bounding box center [447, 315] width 149 height 44
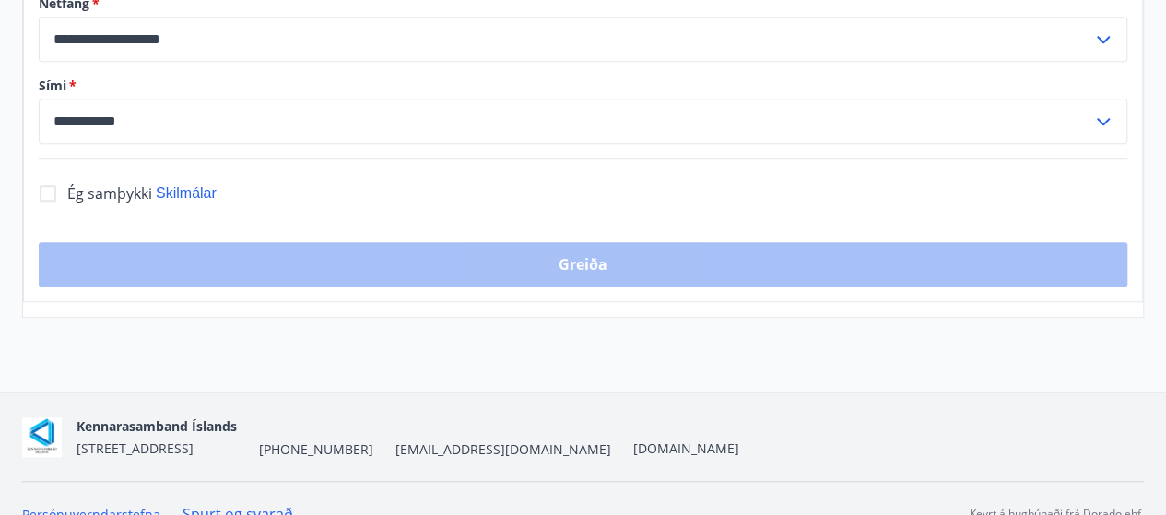
scroll to position [586, 0]
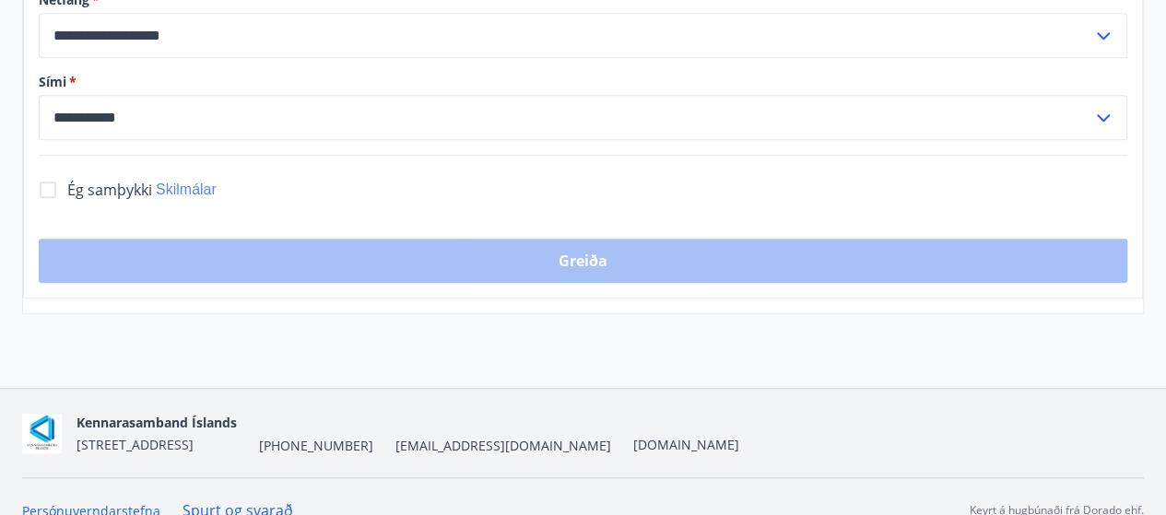
click at [197, 182] on span "Skilmálar" at bounding box center [186, 190] width 61 height 16
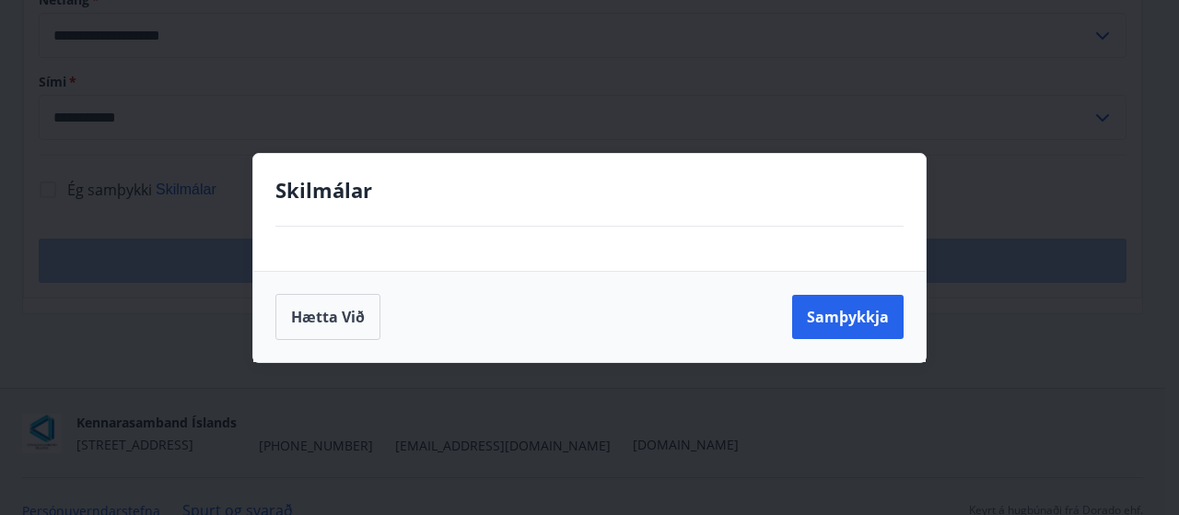
click at [394, 230] on div at bounding box center [589, 249] width 673 height 44
click at [840, 321] on button "Samþykkja" at bounding box center [847, 317] width 111 height 44
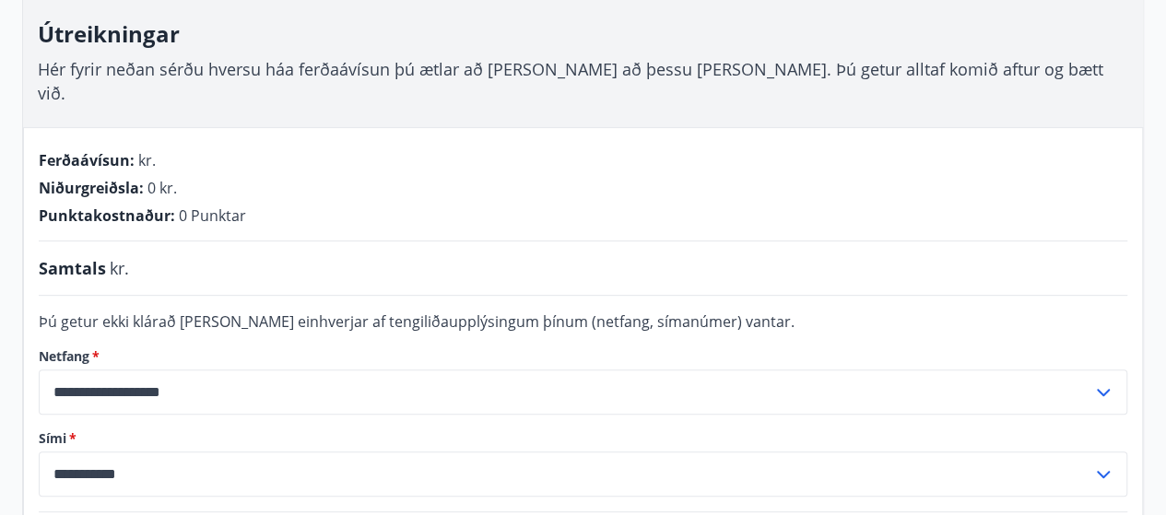
scroll to position [131, 0]
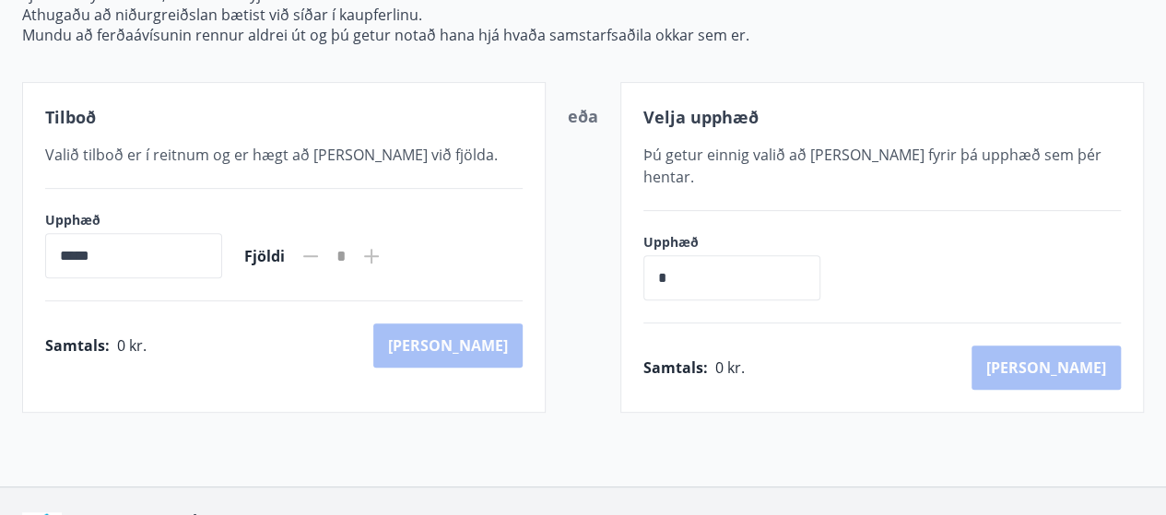
scroll to position [390, 0]
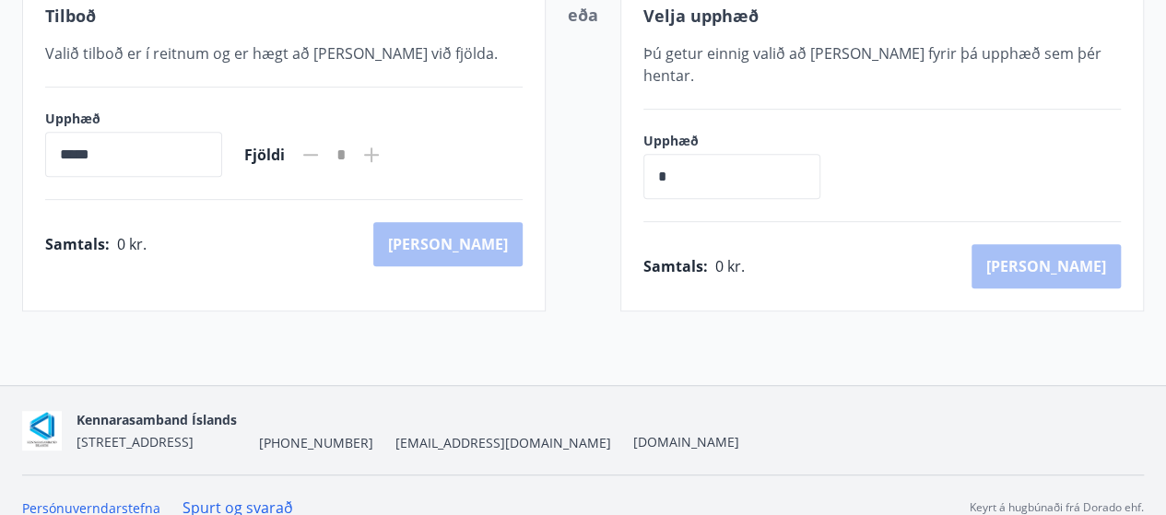
click at [91, 150] on input "*****" at bounding box center [133, 154] width 177 height 45
click at [66, 150] on input "*****" at bounding box center [133, 154] width 177 height 45
click at [171, 159] on input "*****" at bounding box center [133, 154] width 177 height 45
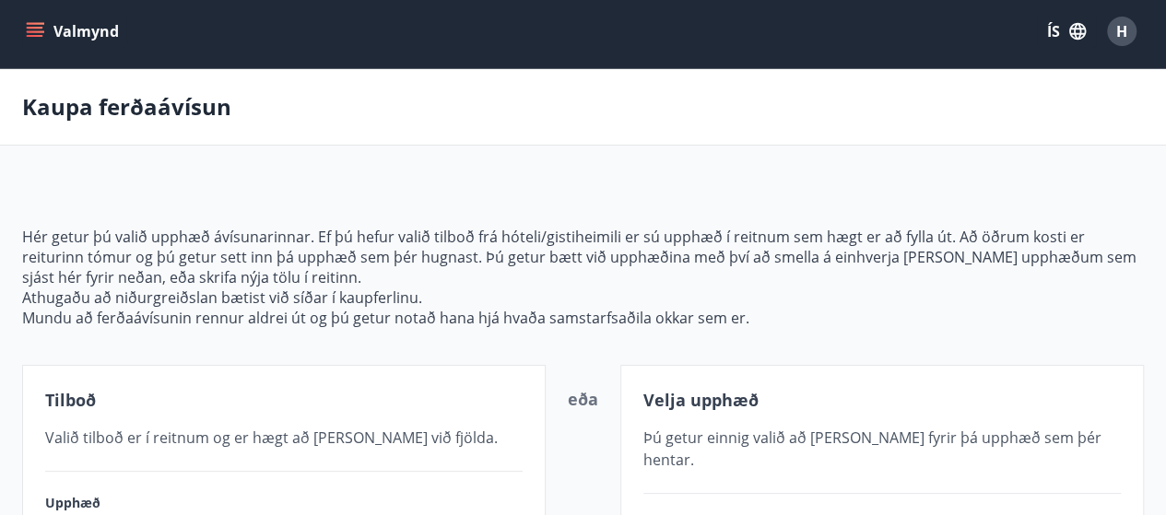
scroll to position [0, 0]
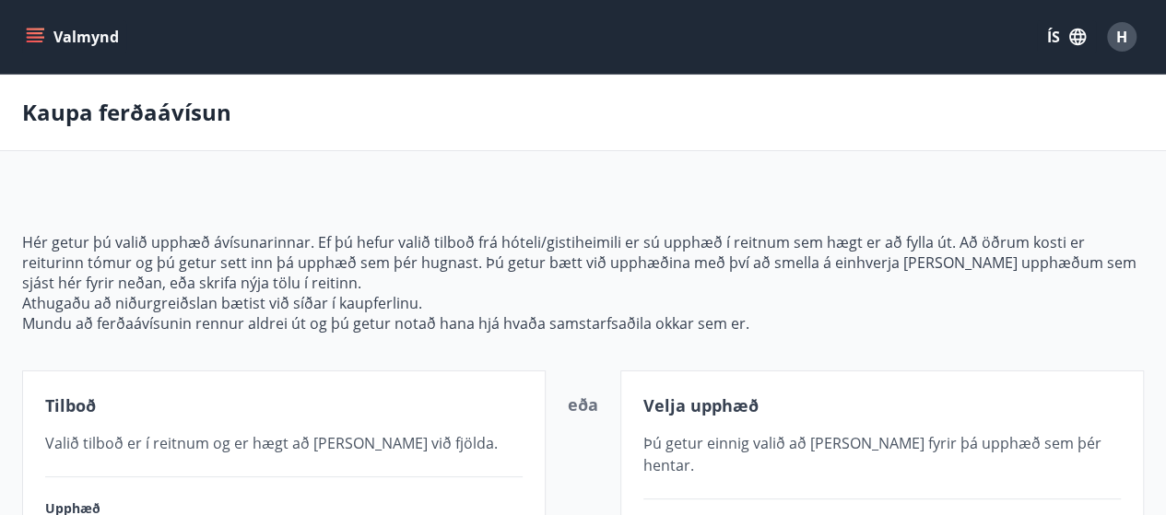
click at [40, 30] on icon "menu" at bounding box center [35, 37] width 18 height 18
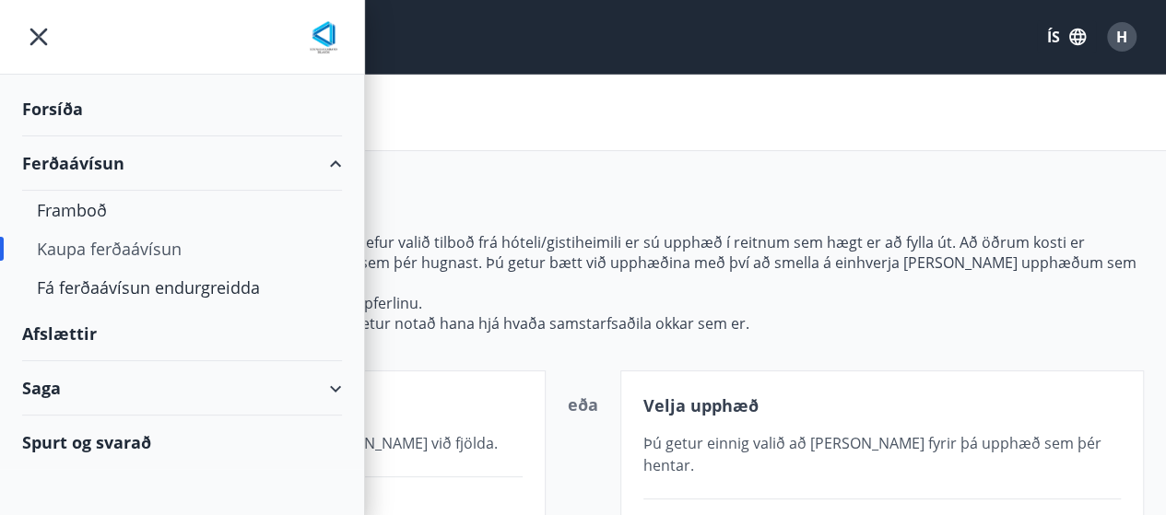
click at [54, 108] on div "Forsíða" at bounding box center [182, 109] width 320 height 54
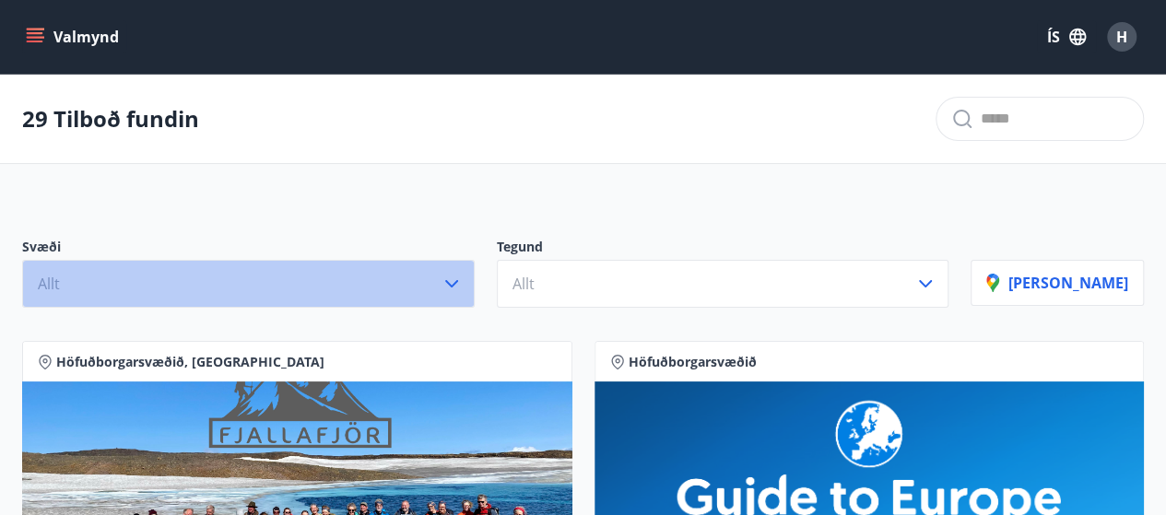
click at [463, 280] on icon "button" at bounding box center [451, 284] width 22 height 22
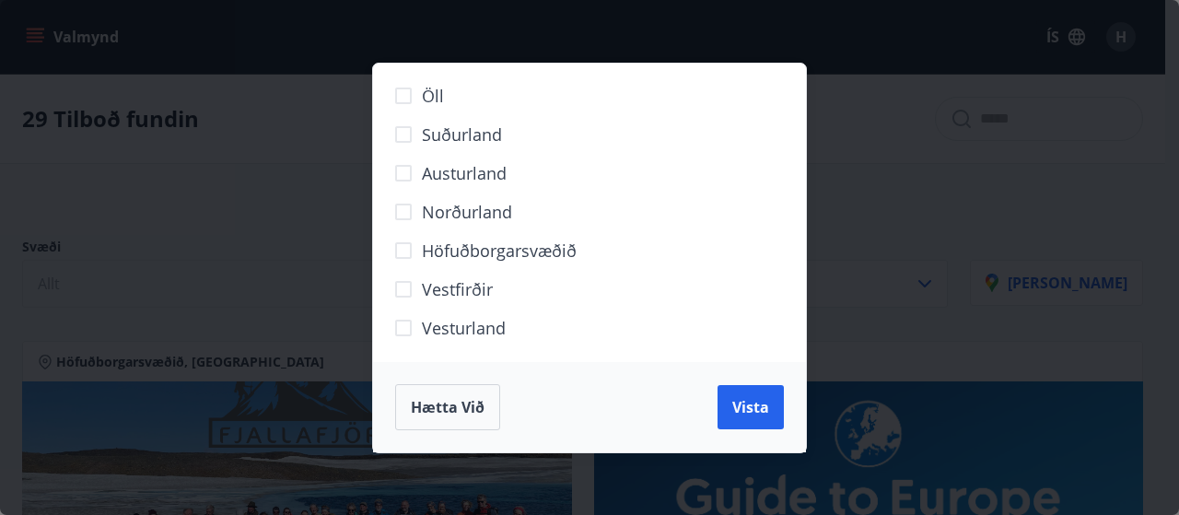
click at [496, 257] on span "Höfuðborgarsvæðið" at bounding box center [499, 251] width 155 height 24
click at [747, 408] on span "Vista" at bounding box center [751, 407] width 37 height 20
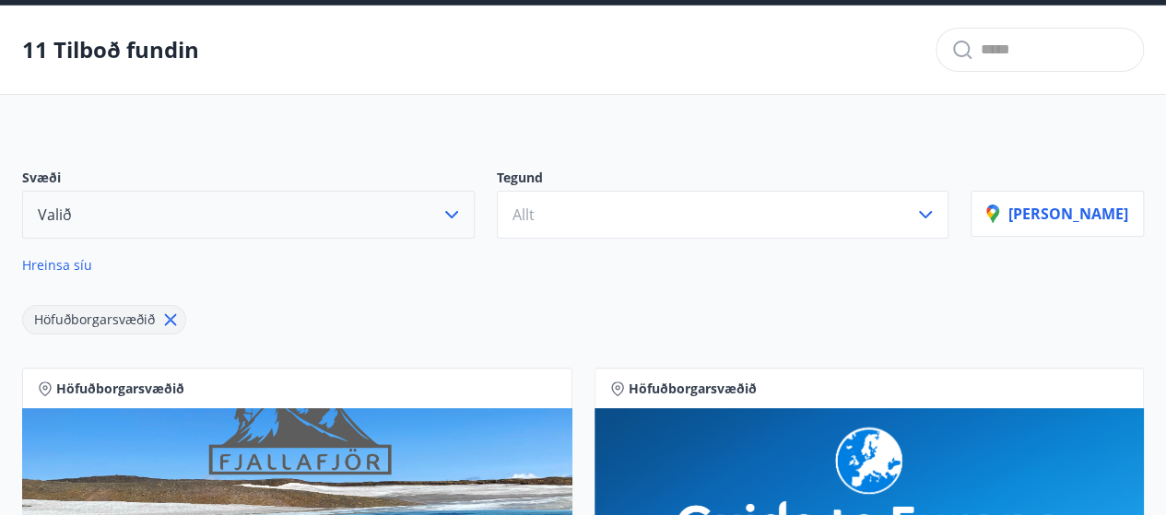
scroll to position [74, 0]
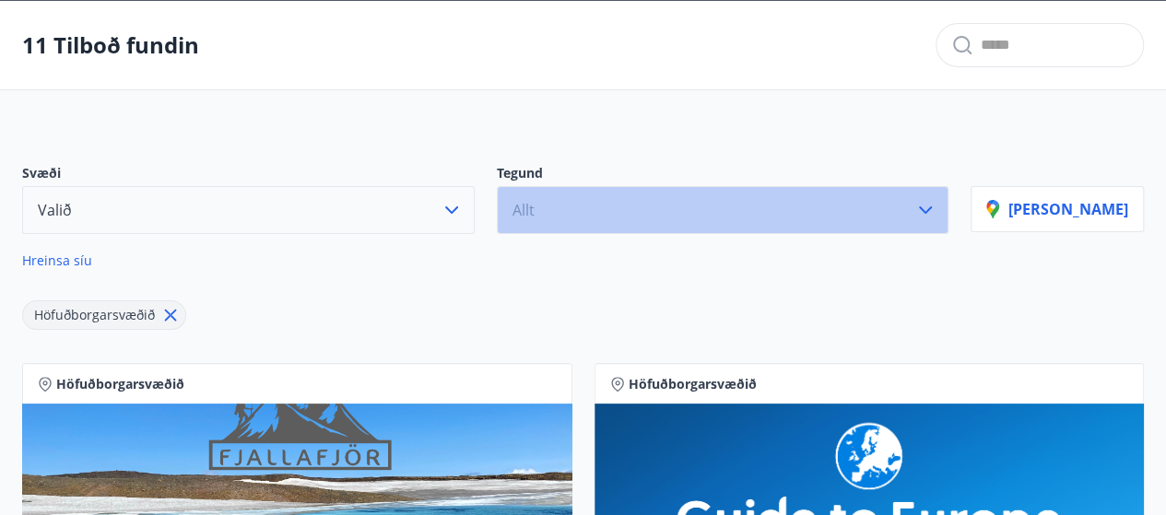
click at [932, 209] on icon "button" at bounding box center [925, 209] width 13 height 7
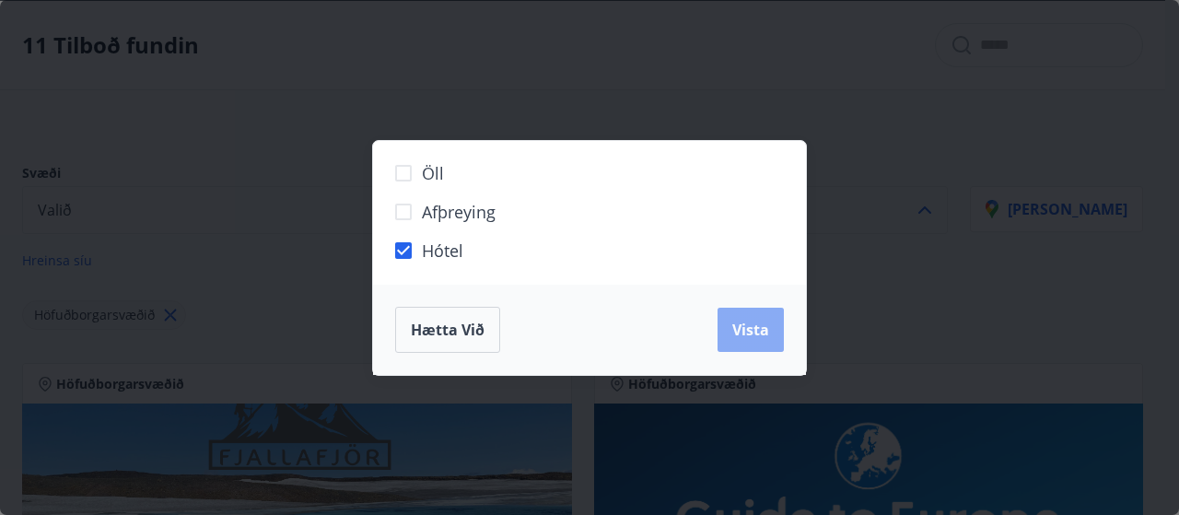
click at [745, 325] on span "Vista" at bounding box center [751, 330] width 37 height 20
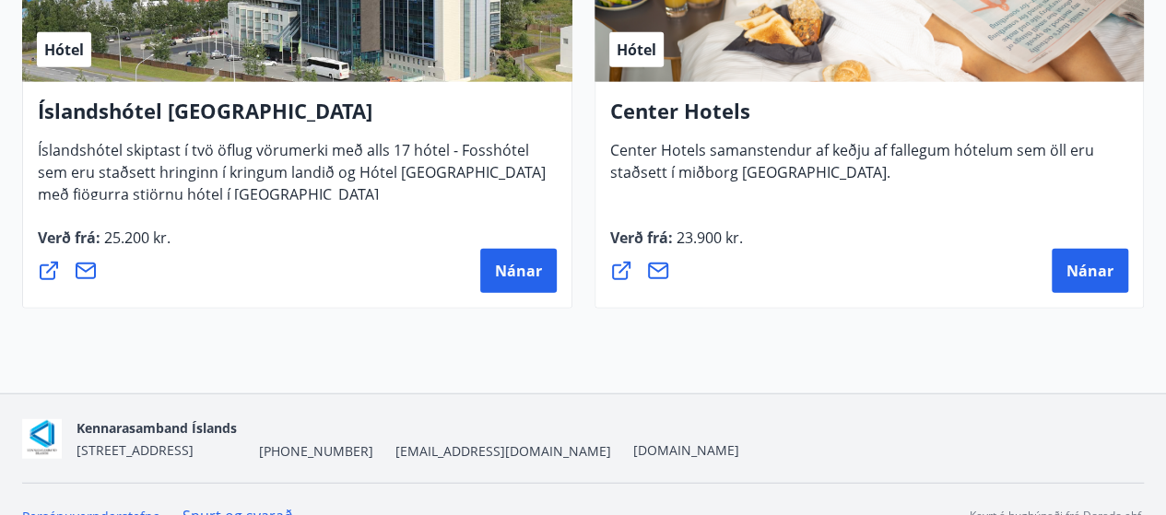
scroll to position [2223, 0]
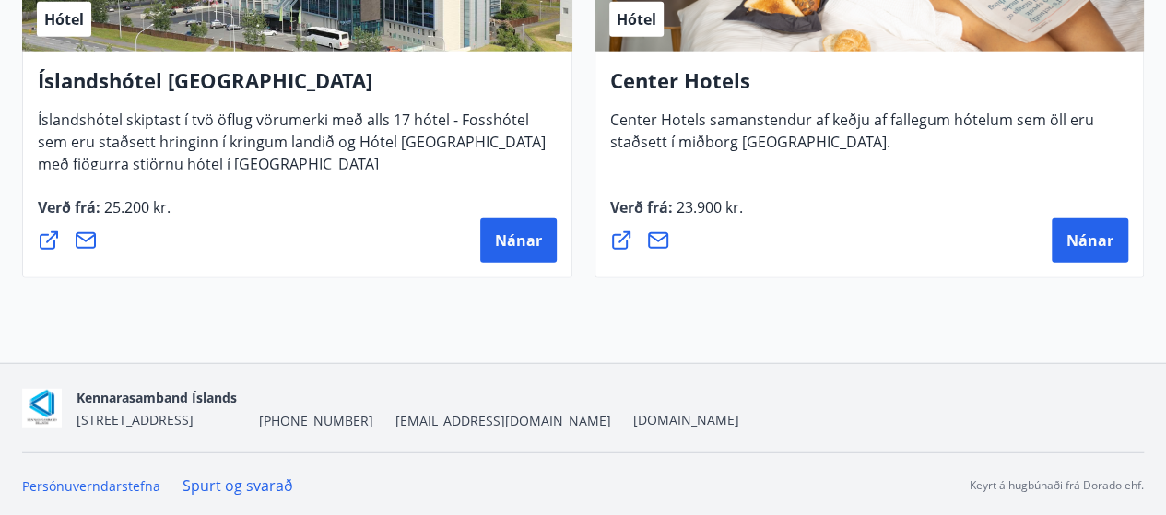
click at [617, 240] on icon at bounding box center [621, 240] width 22 height 22
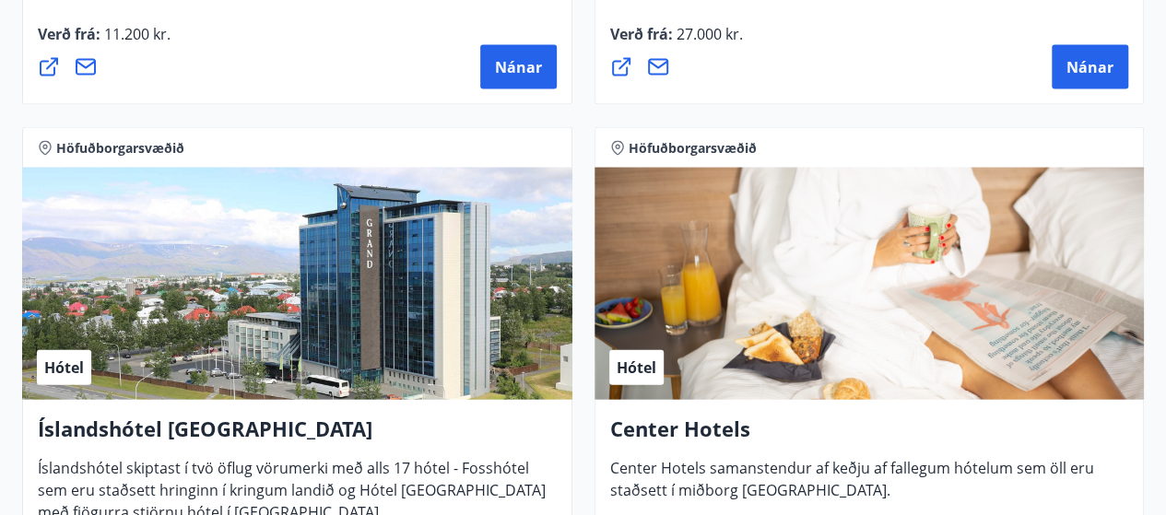
scroll to position [1867, 0]
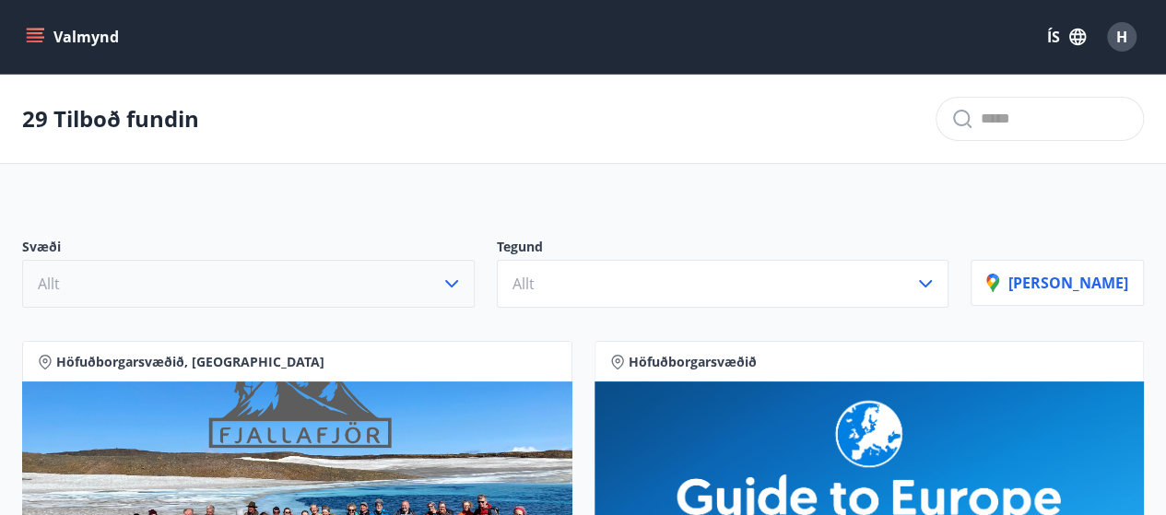
click at [463, 286] on icon "button" at bounding box center [451, 284] width 22 height 22
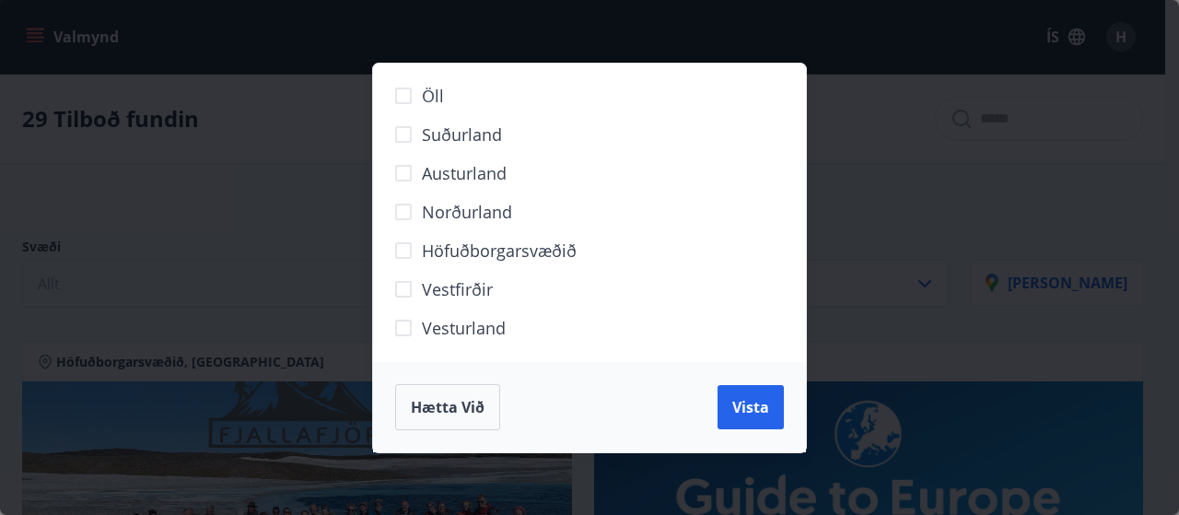
click at [461, 252] on span "Höfuðborgarsvæðið" at bounding box center [499, 251] width 155 height 24
click at [745, 401] on span "Vista" at bounding box center [751, 407] width 37 height 20
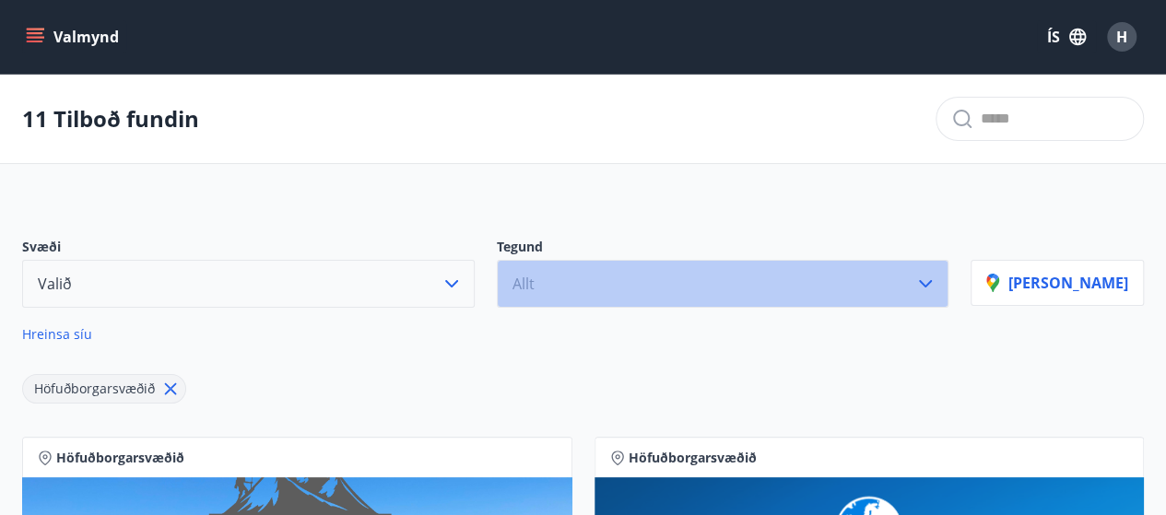
click at [932, 281] on icon "button" at bounding box center [925, 283] width 13 height 7
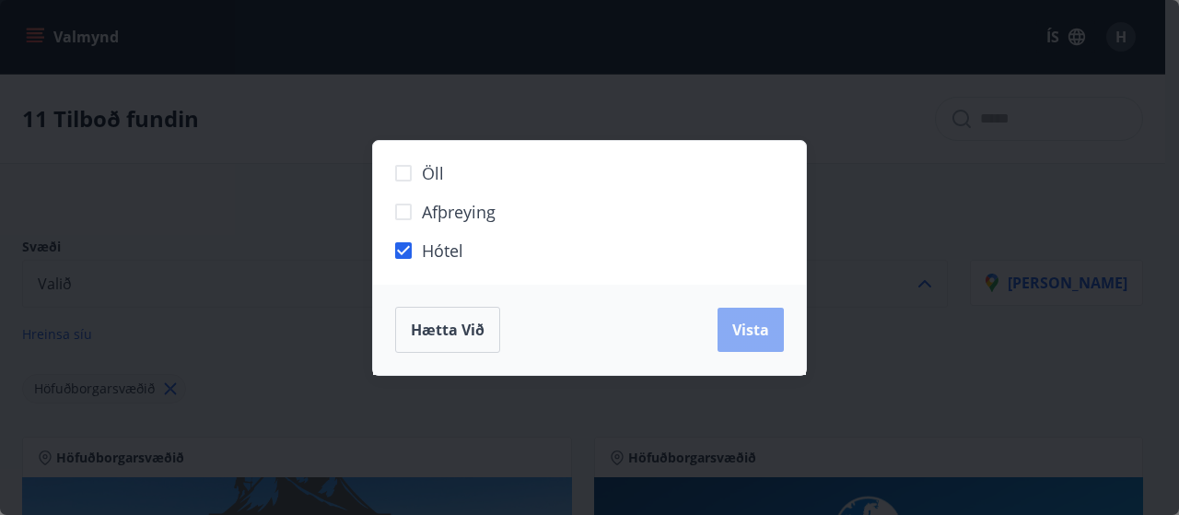
click at [757, 329] on span "Vista" at bounding box center [751, 330] width 37 height 20
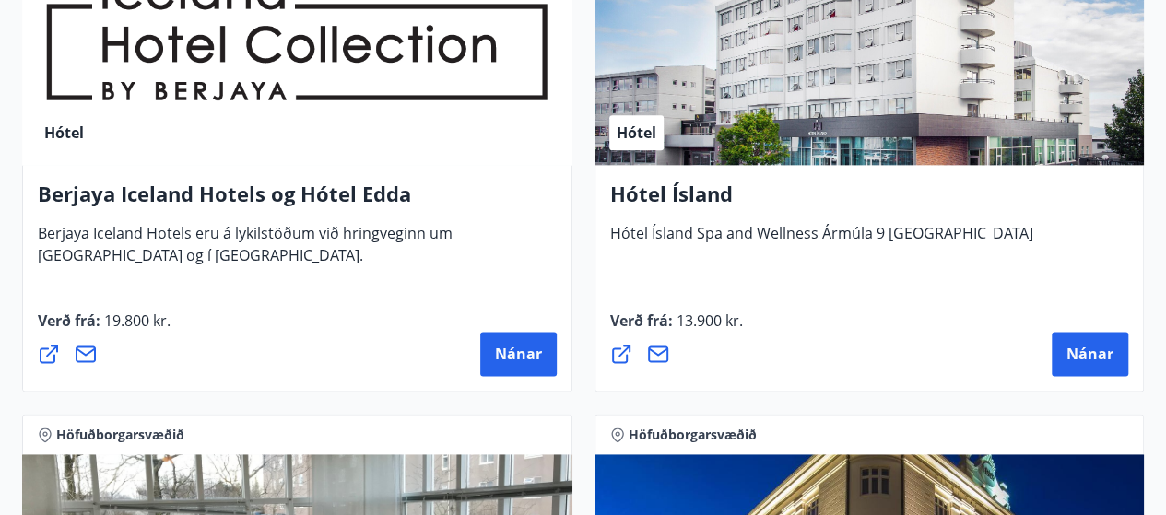
scroll to position [1069, 0]
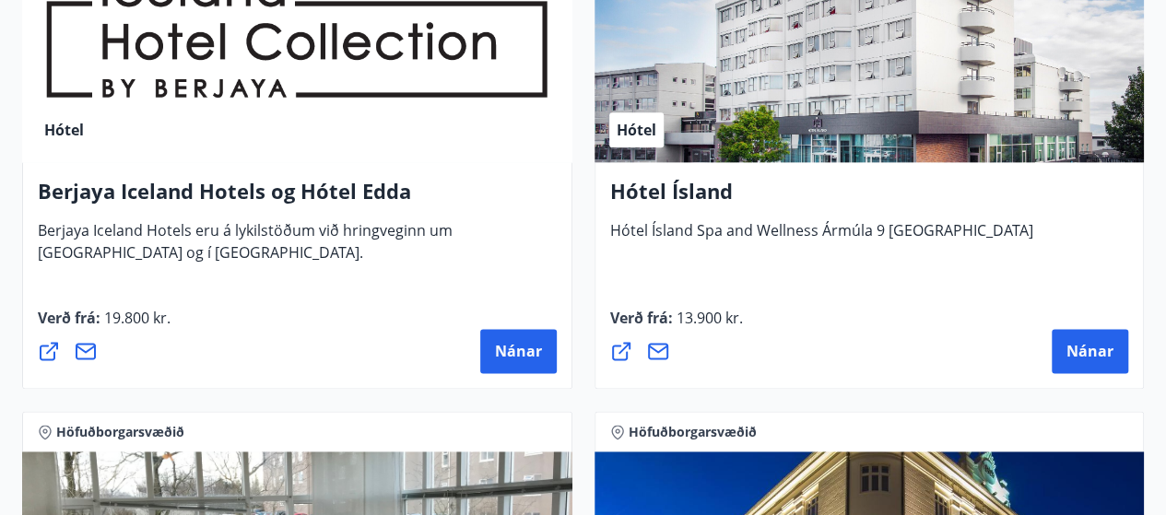
click at [52, 346] on icon at bounding box center [49, 351] width 18 height 18
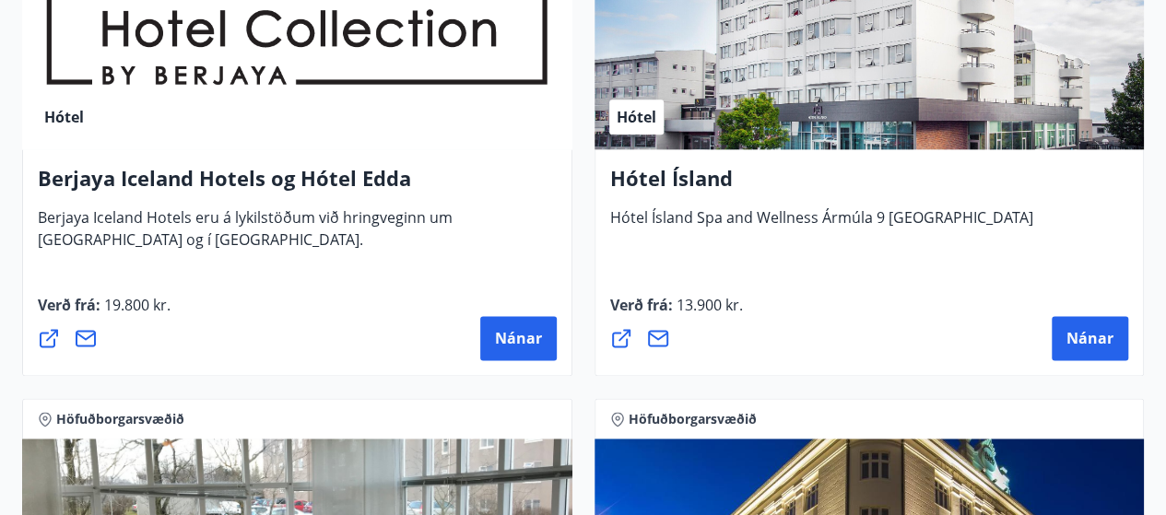
scroll to position [1085, 0]
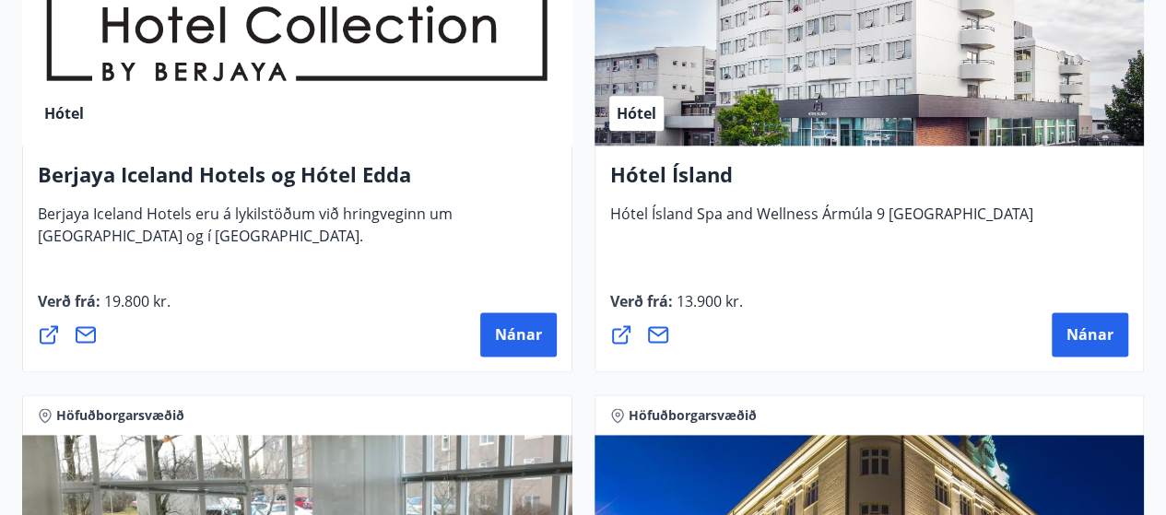
click at [620, 336] on icon at bounding box center [621, 334] width 22 height 22
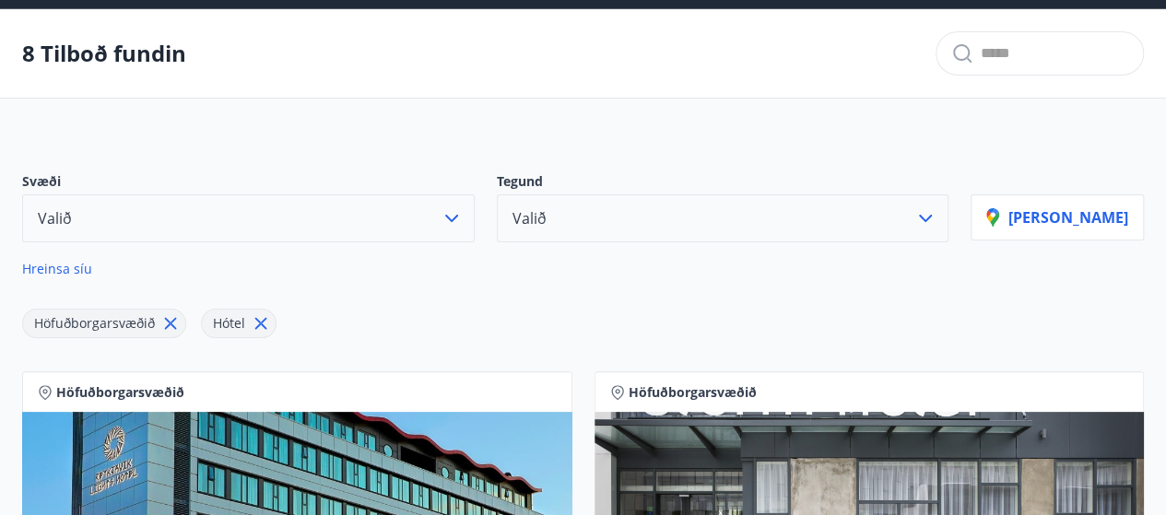
scroll to position [0, 0]
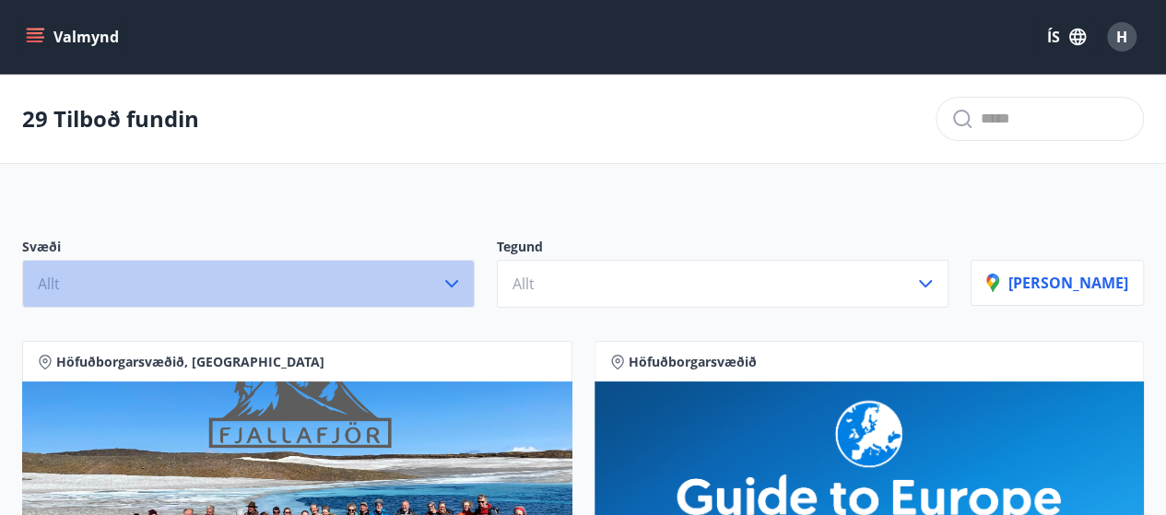
click at [463, 283] on icon "button" at bounding box center [451, 284] width 22 height 22
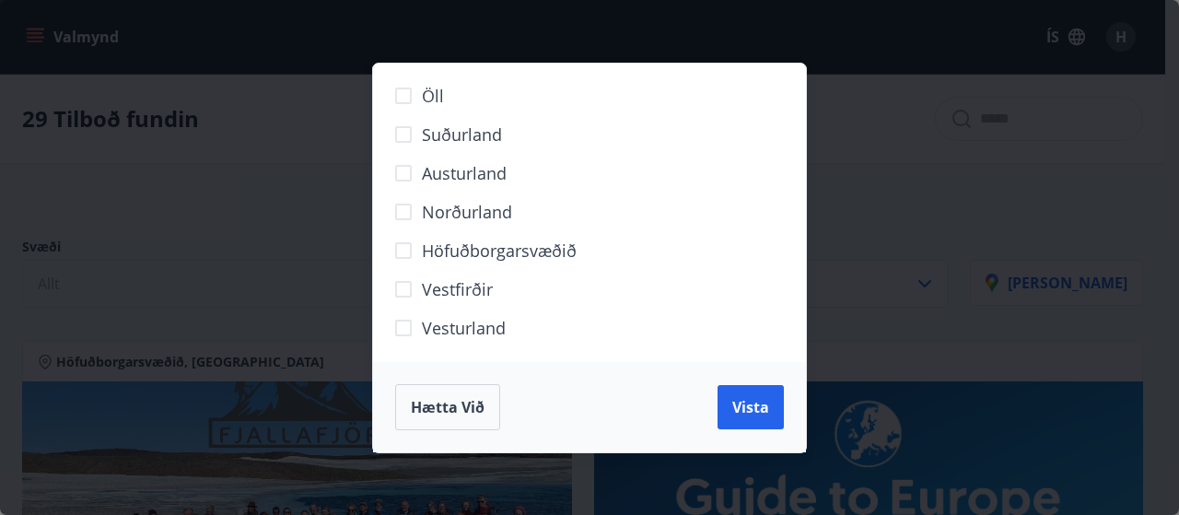
click at [485, 252] on span "Höfuðborgarsvæðið" at bounding box center [499, 251] width 155 height 24
click at [748, 410] on span "Vista" at bounding box center [751, 407] width 37 height 20
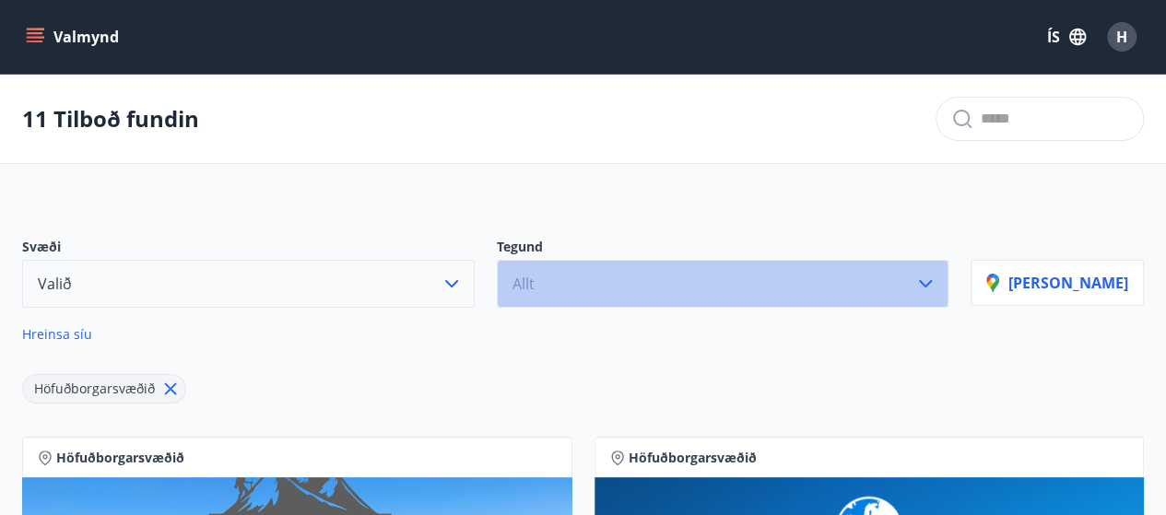
click at [936, 285] on icon "button" at bounding box center [925, 284] width 22 height 22
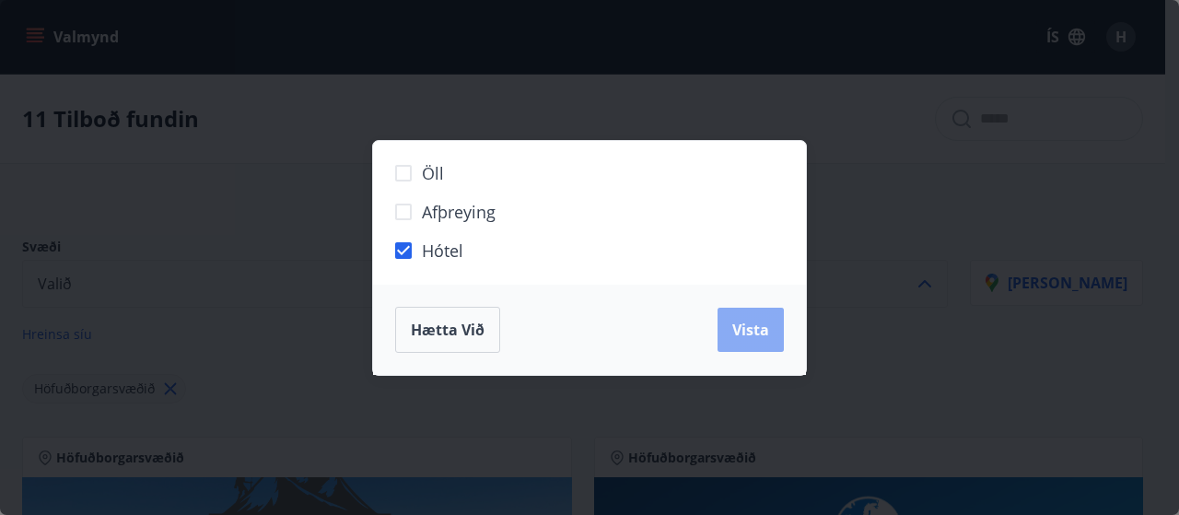
click at [737, 331] on span "Vista" at bounding box center [751, 330] width 37 height 20
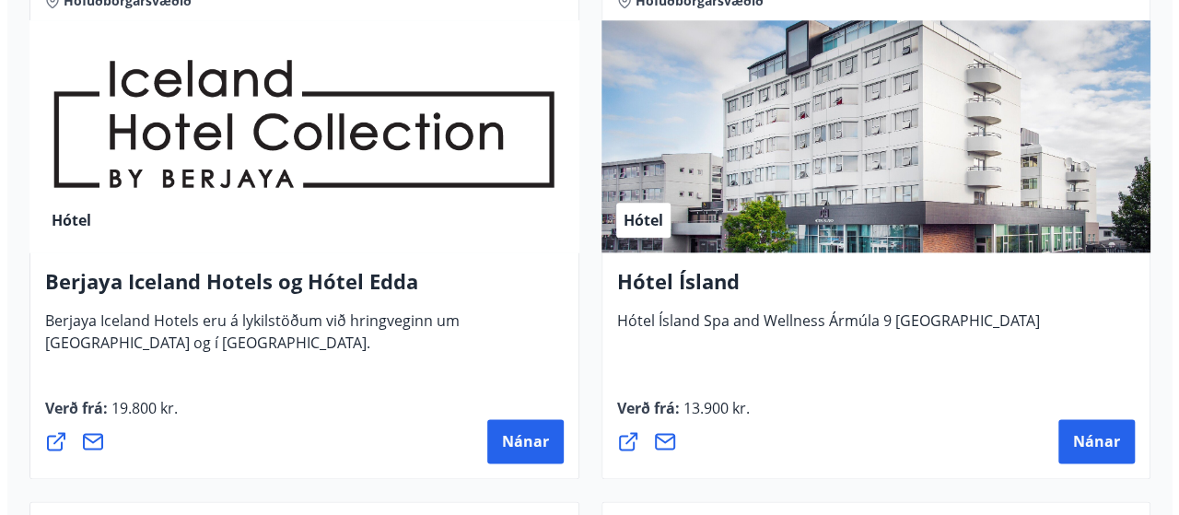
scroll to position [1006, 0]
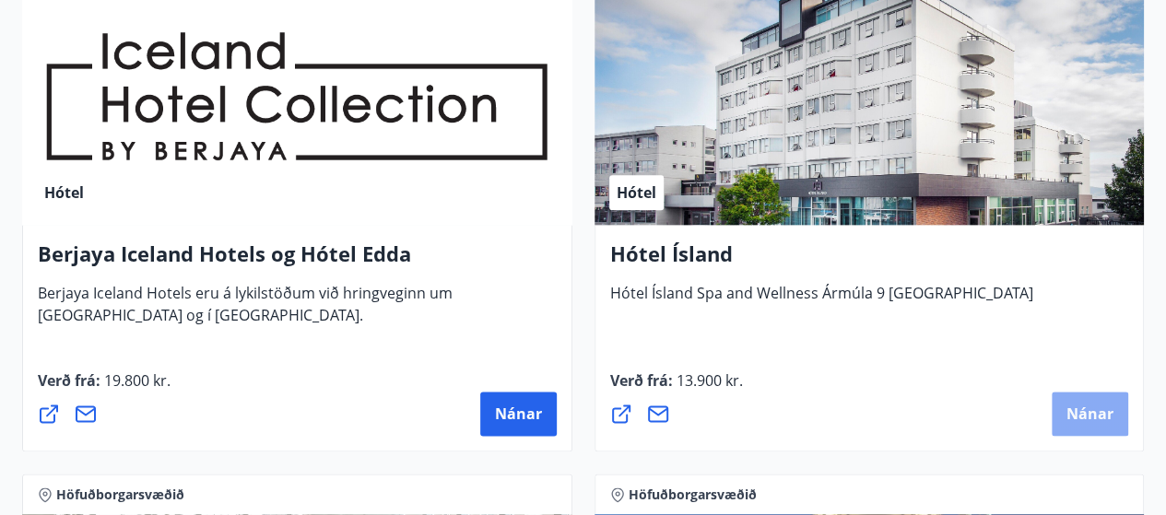
click at [1085, 412] on span "Nánar" at bounding box center [1089, 414] width 47 height 20
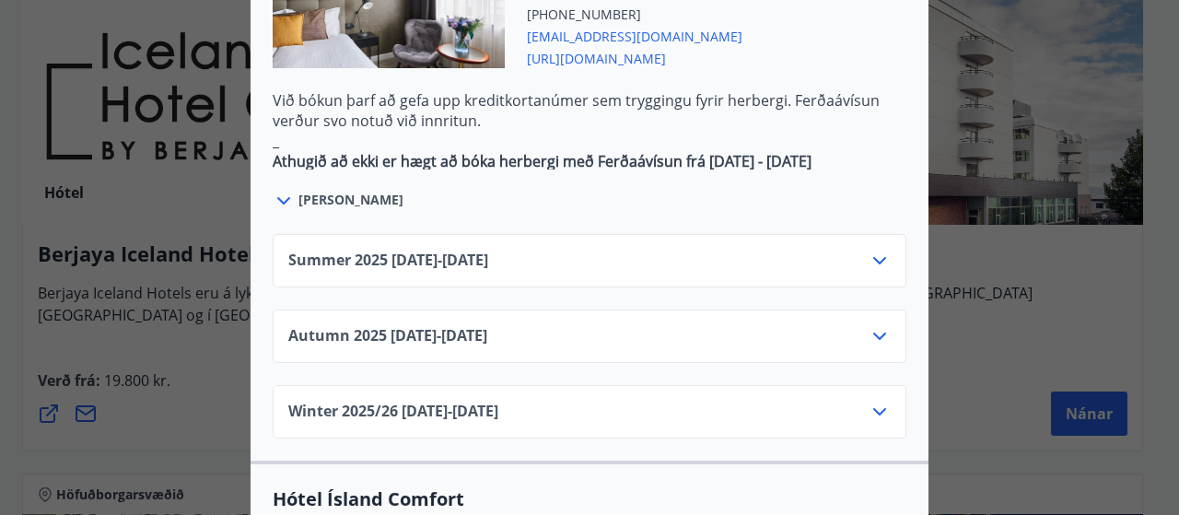
scroll to position [1221, 0]
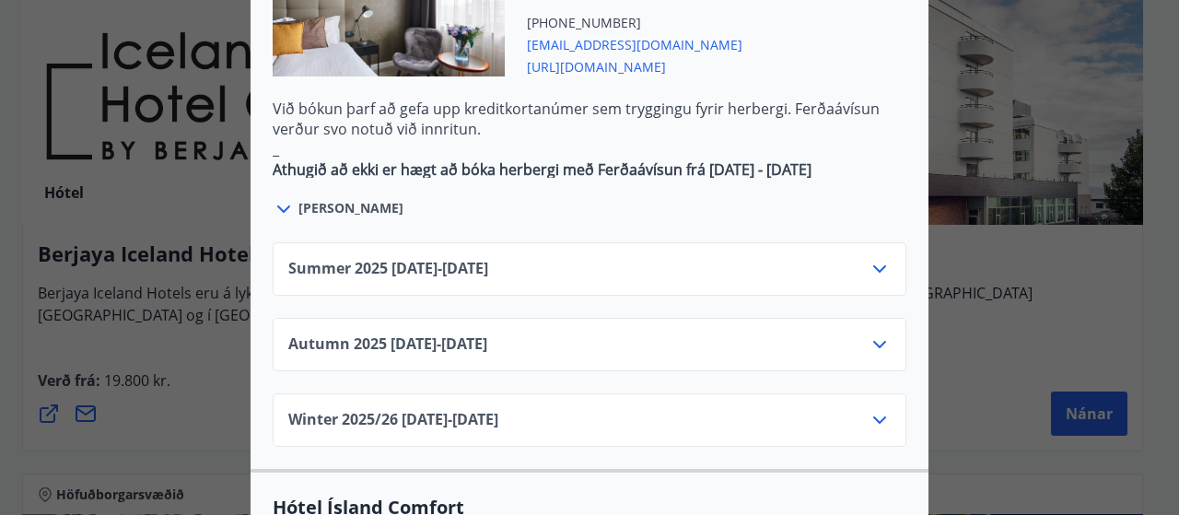
click at [869, 334] on icon at bounding box center [880, 345] width 22 height 22
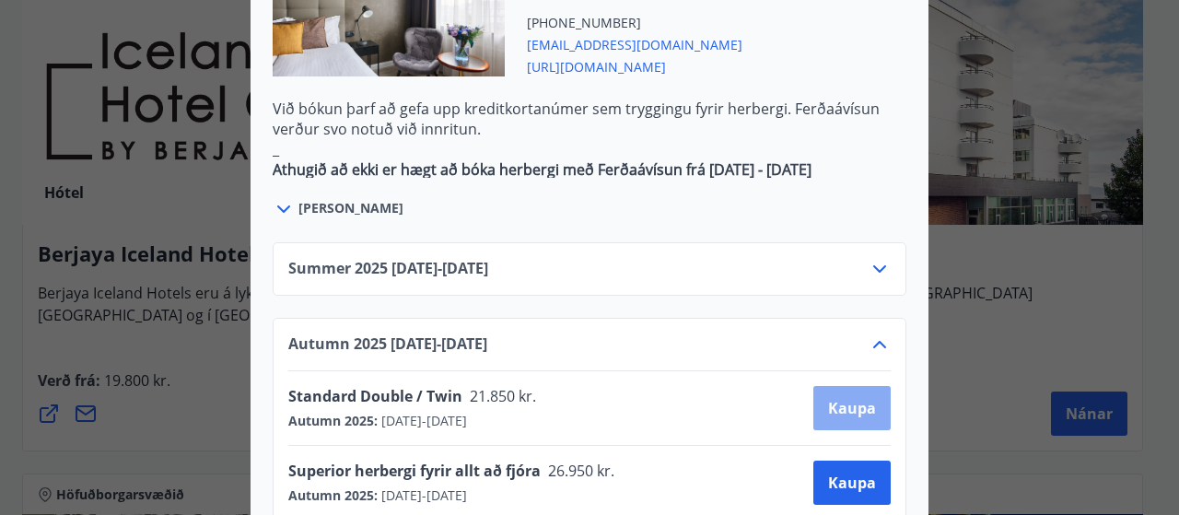
click at [855, 398] on span "Kaupa" at bounding box center [852, 408] width 48 height 20
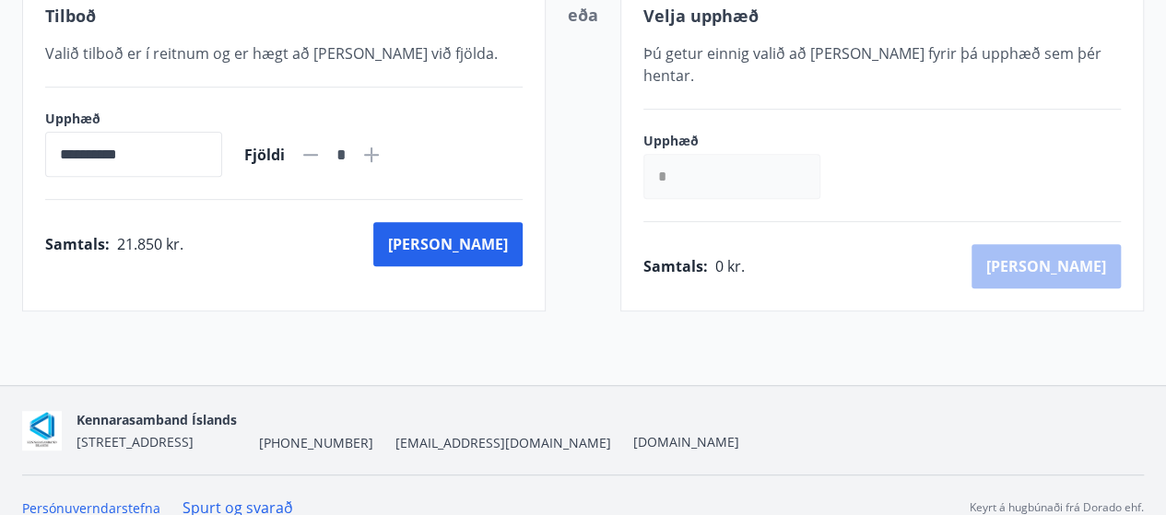
scroll to position [390, 0]
click at [382, 154] on icon at bounding box center [371, 155] width 22 height 22
type input "*"
click at [487, 251] on button "Kaup" at bounding box center [447, 244] width 149 height 44
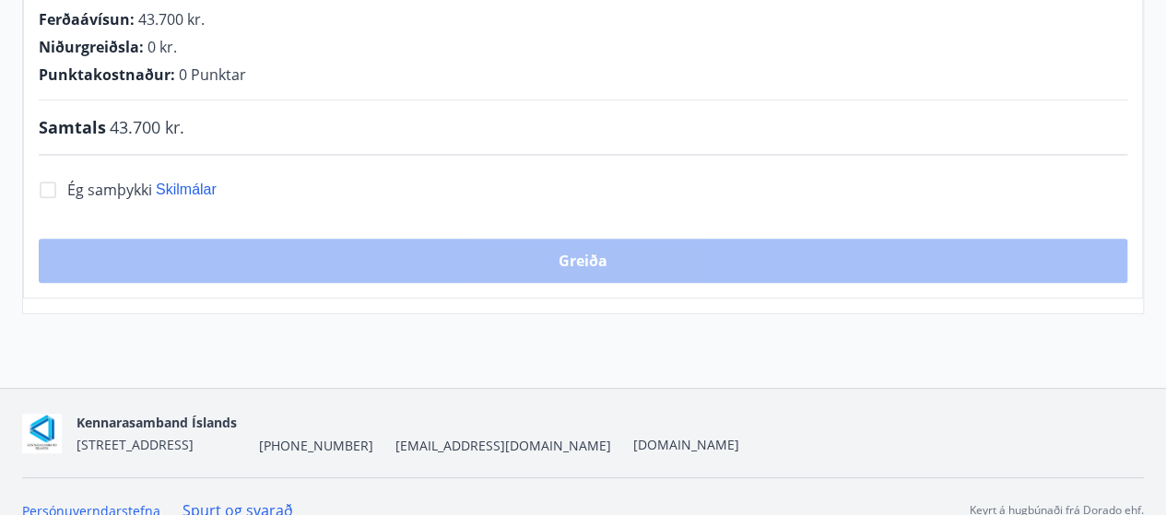
scroll to position [390, 0]
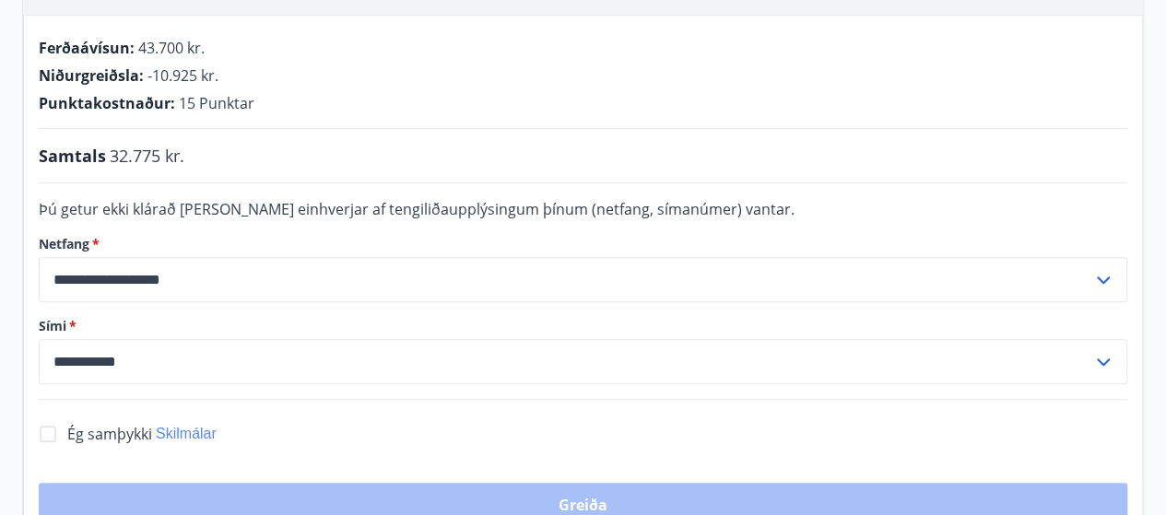
click at [179, 426] on span "Skilmálar" at bounding box center [186, 434] width 61 height 16
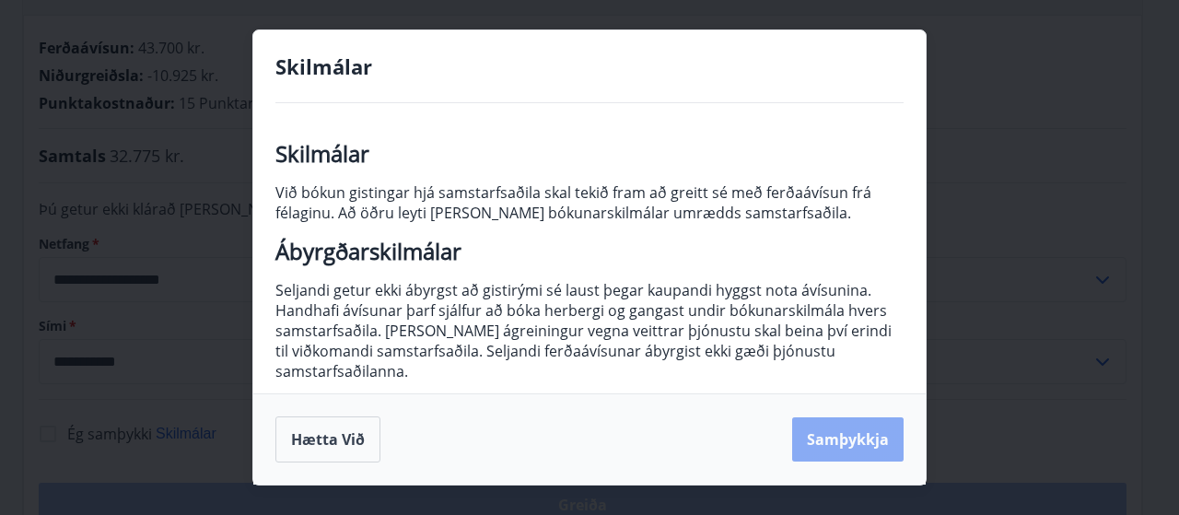
click at [835, 439] on button "Samþykkja" at bounding box center [847, 439] width 111 height 44
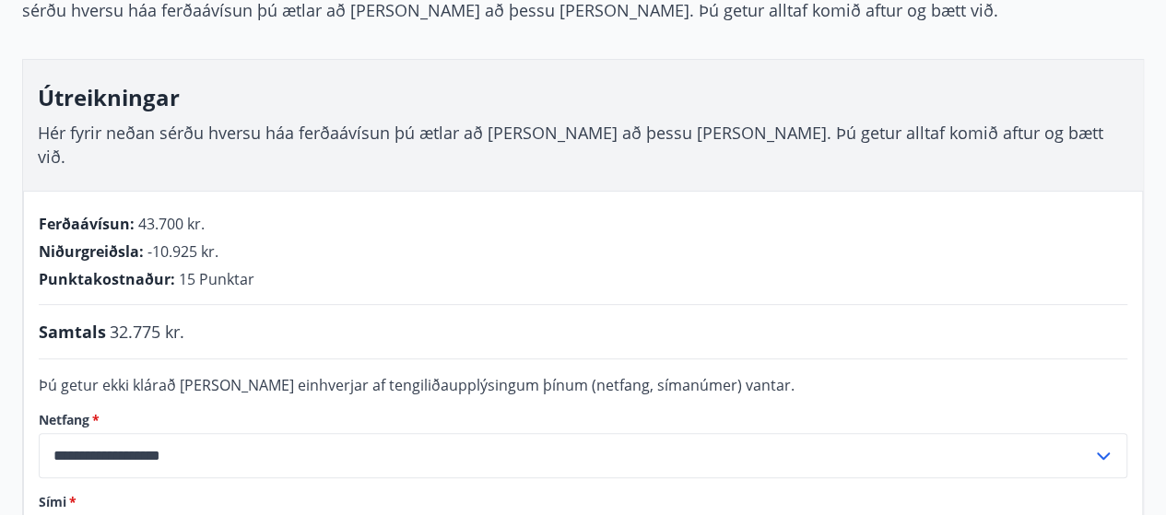
scroll to position [204, 0]
